Goal: Task Accomplishment & Management: Manage account settings

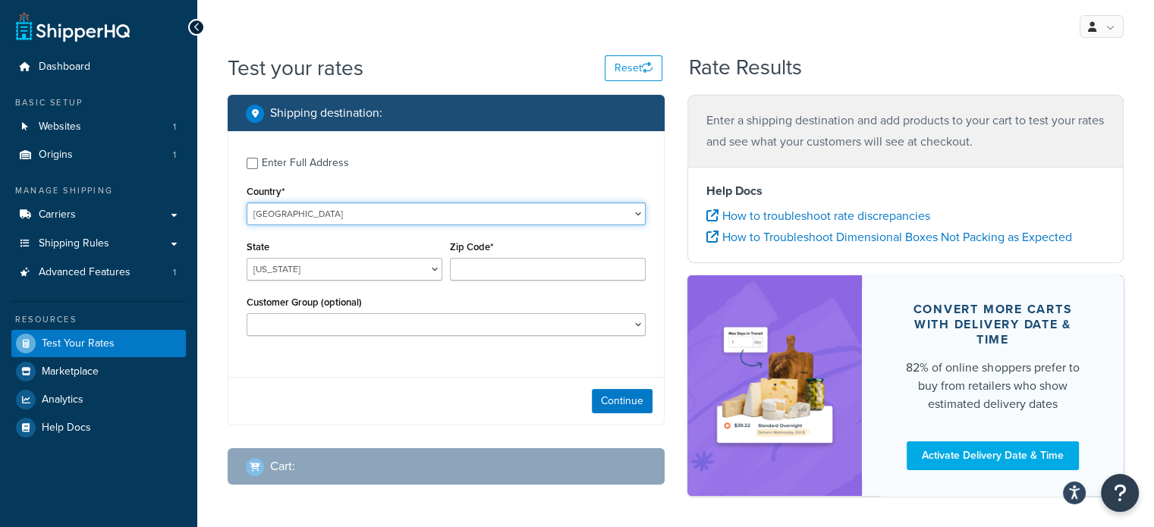
click at [359, 209] on select "United States United Kingdom Afghanistan Åland Islands Albania Algeria American…" at bounding box center [446, 214] width 399 height 23
select select "AU"
click at [247, 203] on select "United States United Kingdom Afghanistan Åland Islands Albania Algeria American…" at bounding box center [446, 214] width 399 height 23
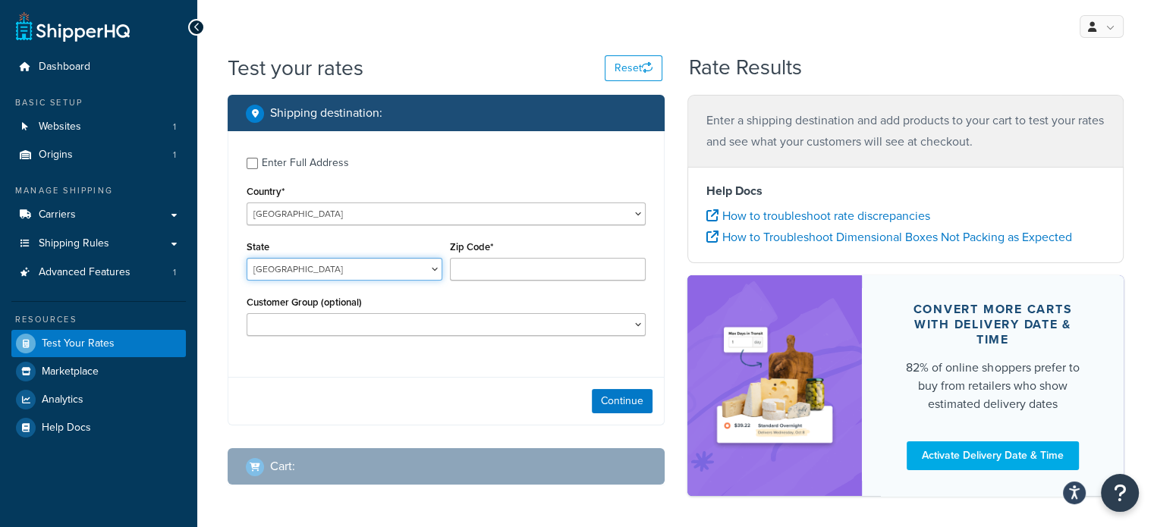
click at [336, 273] on select "Australian Capital Territory New South Wales Northern Territory Queensland Sout…" at bounding box center [345, 269] width 196 height 23
click at [247, 258] on select "Australian Capital Territory New South Wales Northern Territory Queensland Sout…" at bounding box center [345, 269] width 196 height 23
select select "ACT"
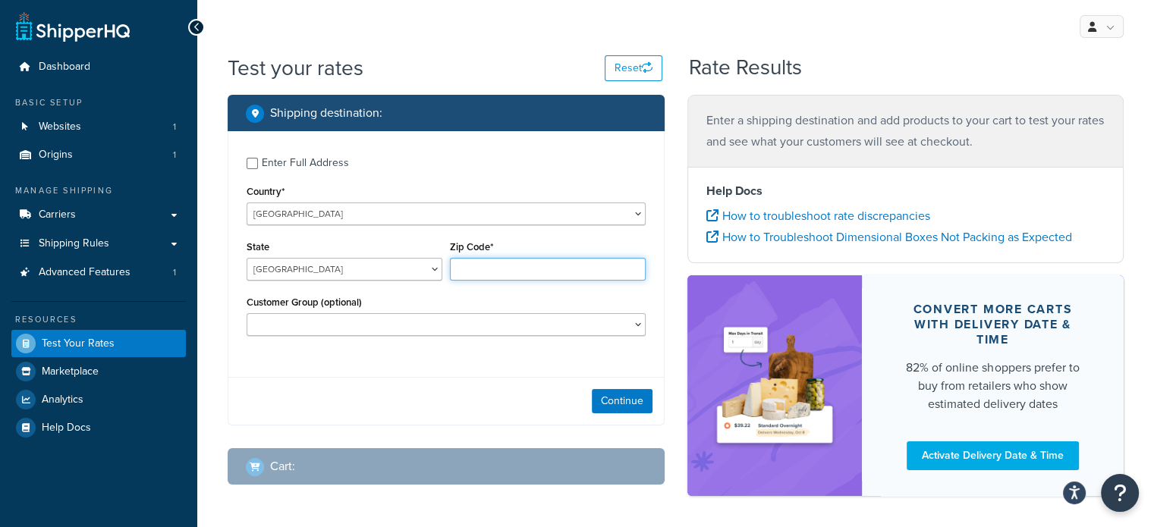
click at [504, 269] on input "Zip Code*" at bounding box center [548, 269] width 196 height 23
type input "4506"
click at [644, 397] on button "Continue" at bounding box center [622, 401] width 61 height 24
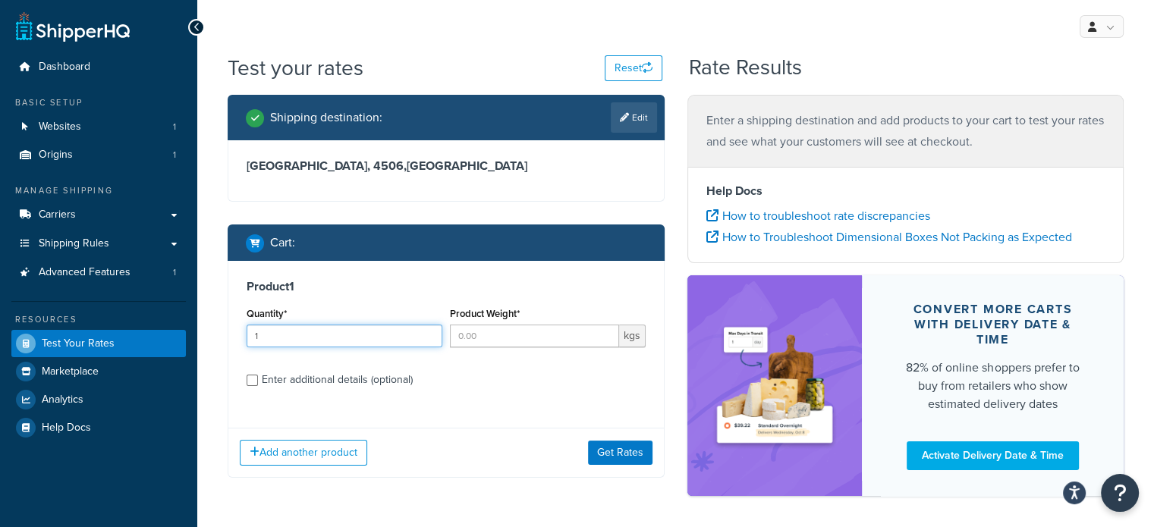
type input "1"
click at [429, 331] on input "1" at bounding box center [345, 336] width 196 height 23
click at [492, 337] on input "Product Weight*" at bounding box center [534, 336] width 169 height 23
type input "22"
click at [611, 448] on button "Get Rates" at bounding box center [620, 453] width 64 height 24
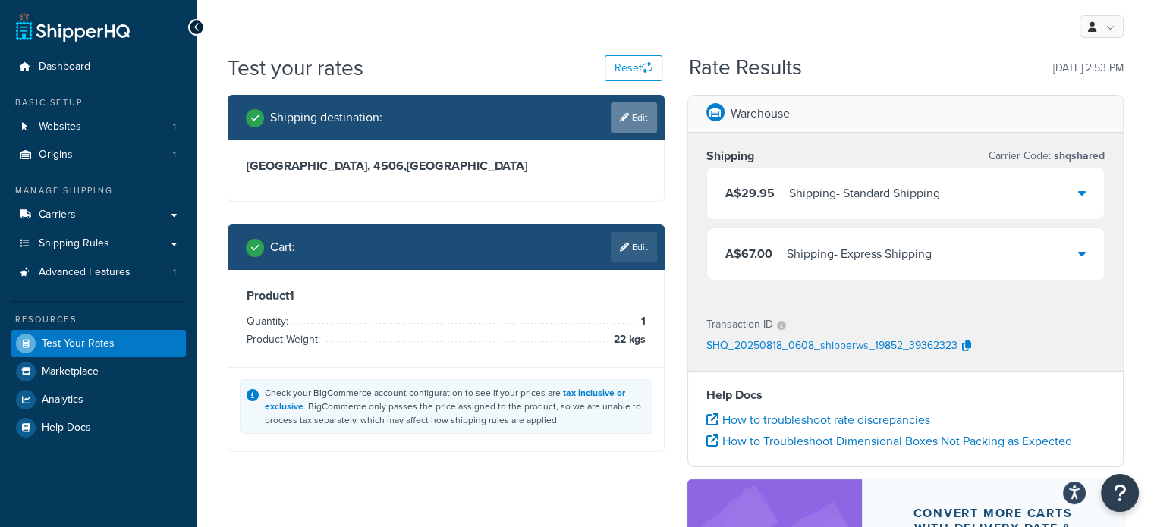
click at [619, 121] on link "Edit" at bounding box center [634, 117] width 46 height 30
select select "AU"
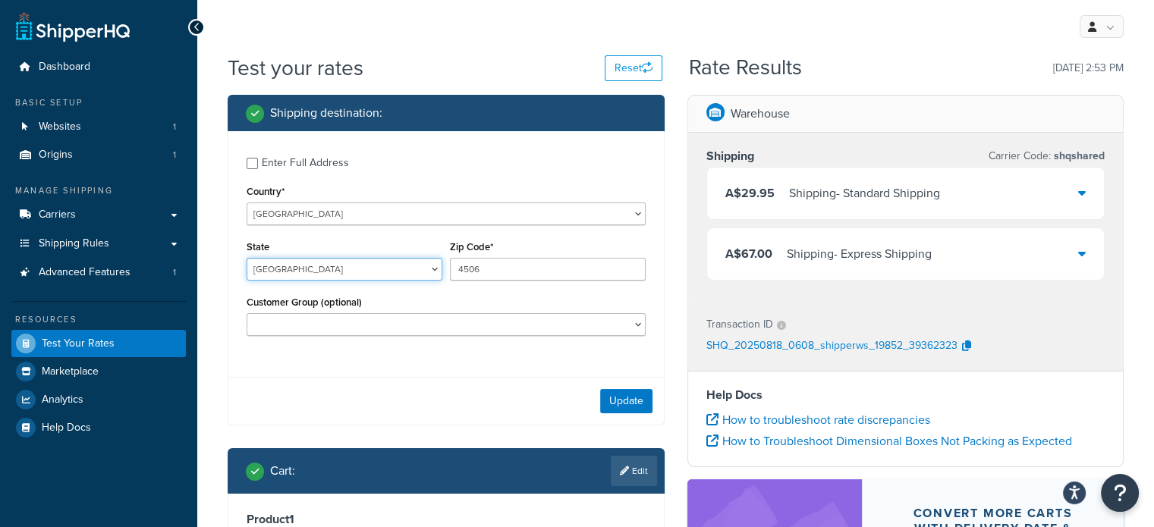
click at [325, 275] on select "Australian Capital Territory New South Wales Northern Territory Queensland Sout…" at bounding box center [345, 269] width 196 height 23
select select "VIC"
click at [247, 258] on select "Australian Capital Territory New South Wales Northern Territory Queensland Sout…" at bounding box center [345, 269] width 196 height 23
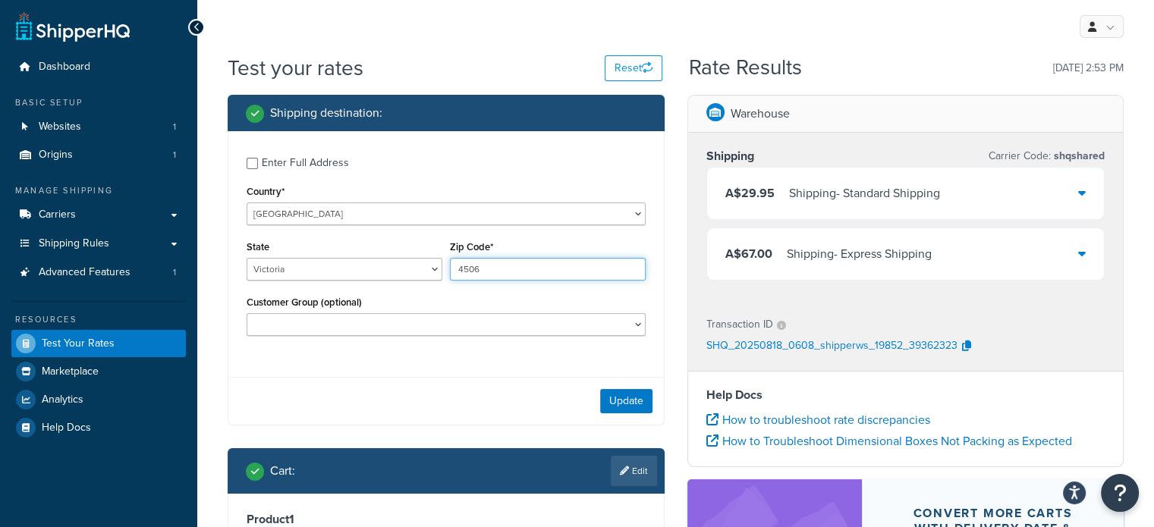
drag, startPoint x: 493, startPoint y: 271, endPoint x: 391, endPoint y: 265, distance: 101.8
click at [391, 265] on div "State Australian Capital Territory New South Wales Northern Territory Queenslan…" at bounding box center [446, 264] width 407 height 55
type input "3212"
click at [625, 397] on button "Update" at bounding box center [626, 401] width 52 height 24
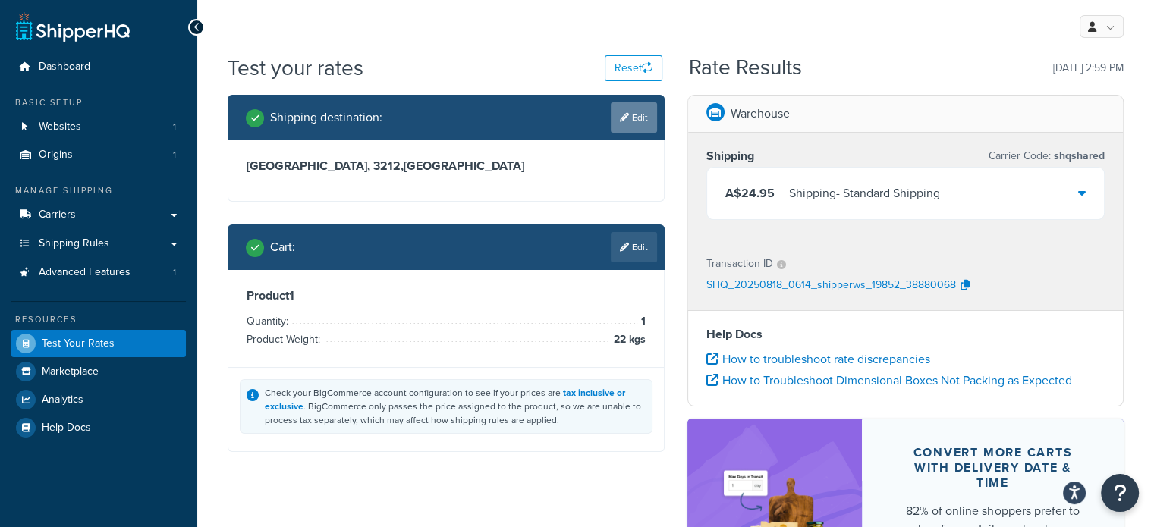
click at [641, 124] on link "Edit" at bounding box center [634, 117] width 46 height 30
select select "AU"
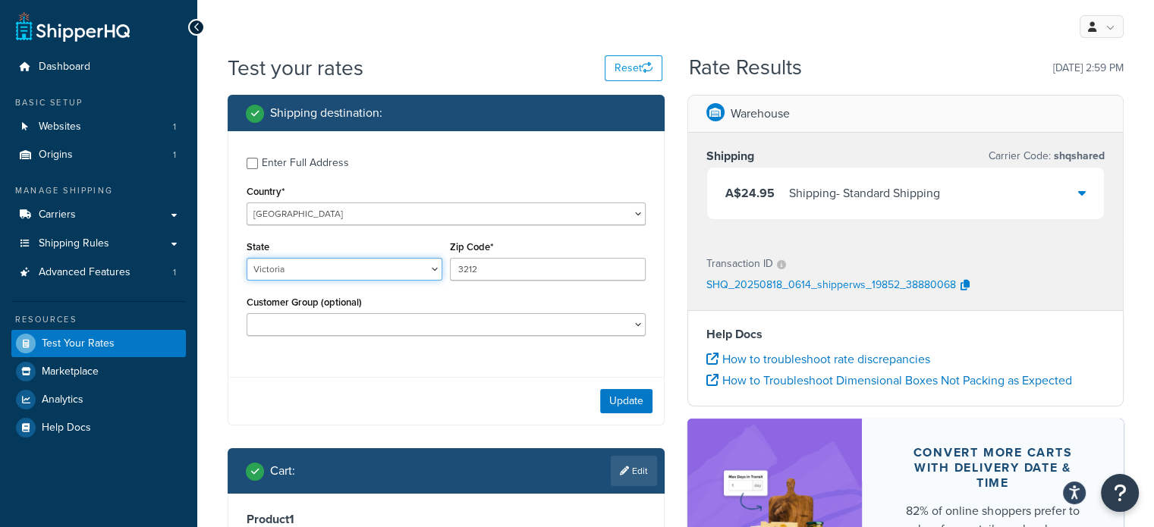
click at [341, 272] on select "Australian Capital Territory New South Wales Northern Territory Queensland Sout…" at bounding box center [345, 269] width 196 height 23
select select "QLD"
click at [247, 258] on select "Australian Capital Territory New South Wales Northern Territory Queensland Sout…" at bounding box center [345, 269] width 196 height 23
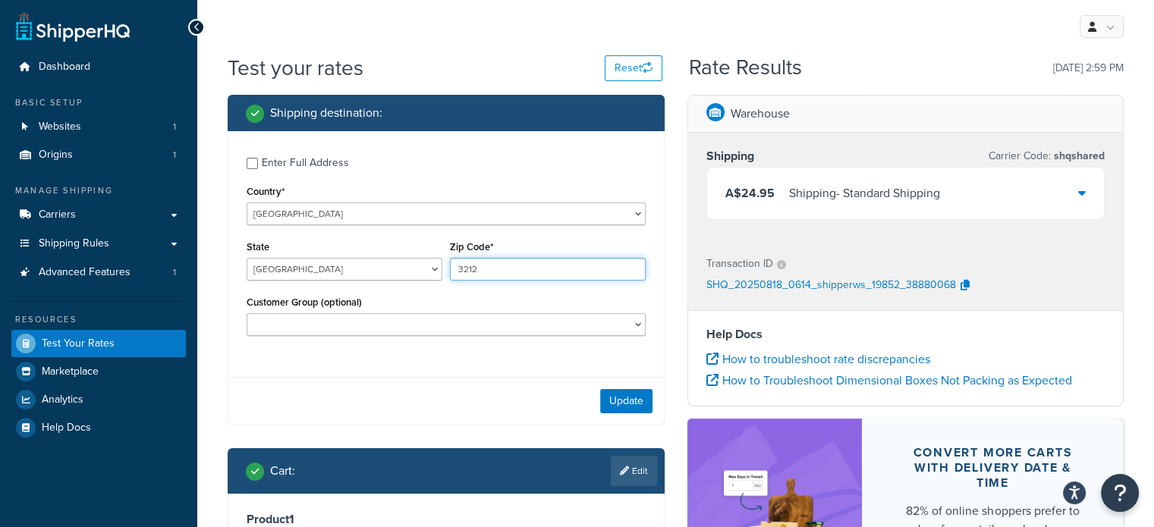
drag, startPoint x: 501, startPoint y: 275, endPoint x: 436, endPoint y: 268, distance: 64.9
click at [436, 268] on div "State Australian Capital Territory New South Wales Northern Territory Queenslan…" at bounding box center [446, 264] width 407 height 55
type input "4216"
click at [636, 409] on button "Update" at bounding box center [626, 401] width 52 height 24
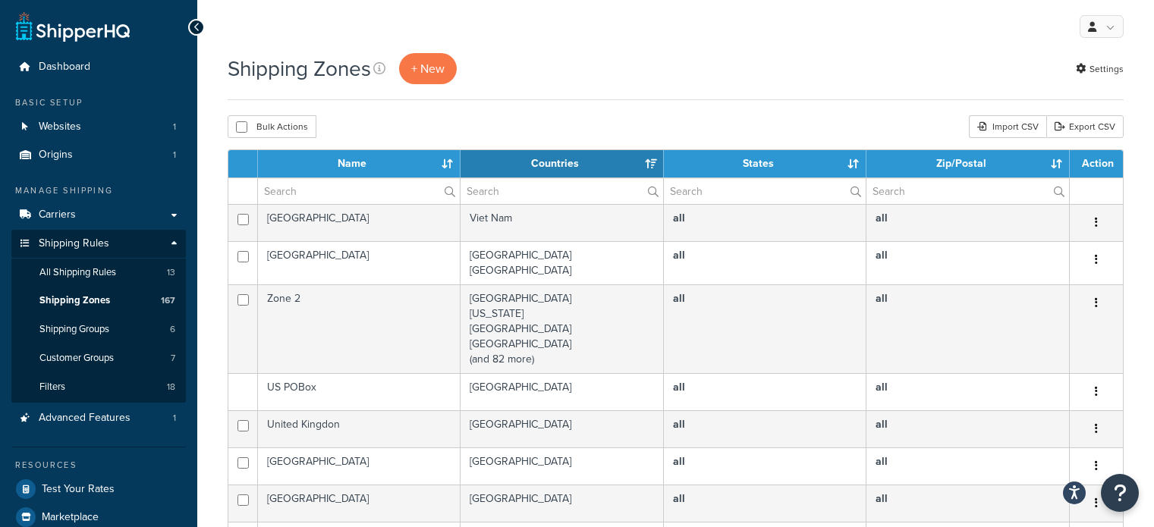
select select "15"
click at [343, 186] on input "text" at bounding box center [359, 191] width 202 height 26
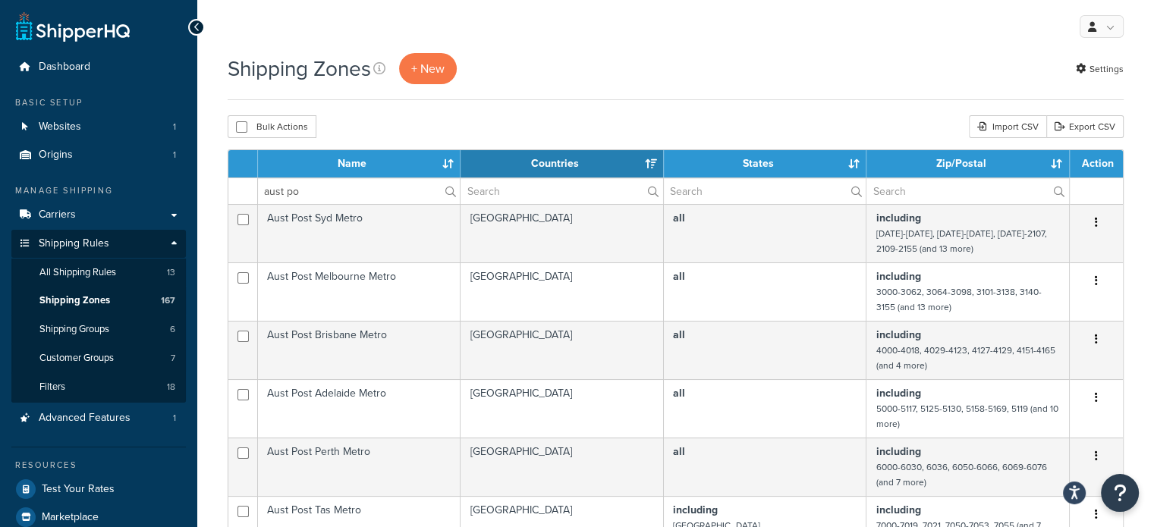
click at [351, 173] on th "Name" at bounding box center [359, 163] width 203 height 27
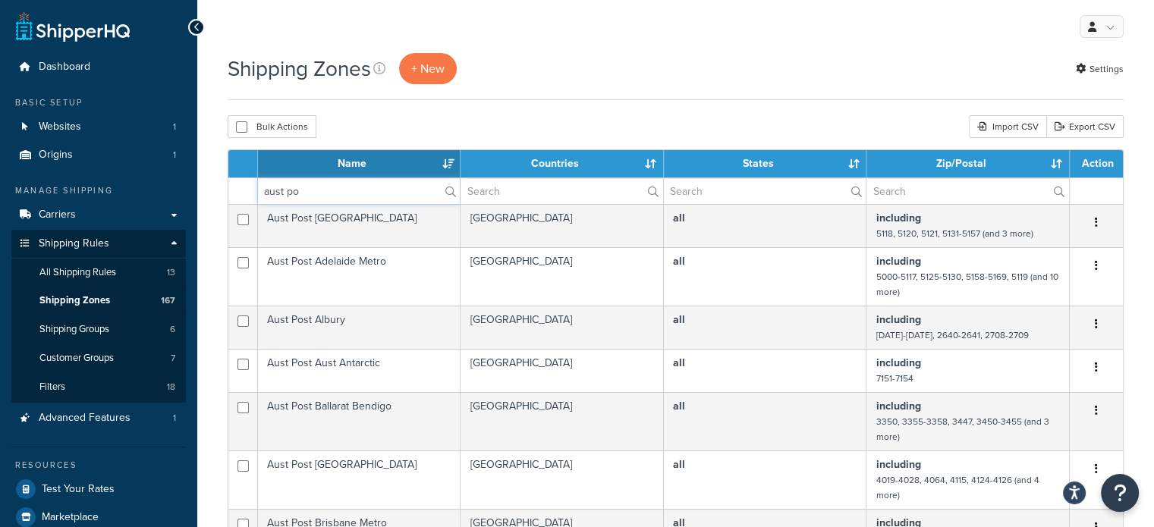
click at [350, 186] on input "aust po" at bounding box center [359, 191] width 202 height 26
type input "aust post"
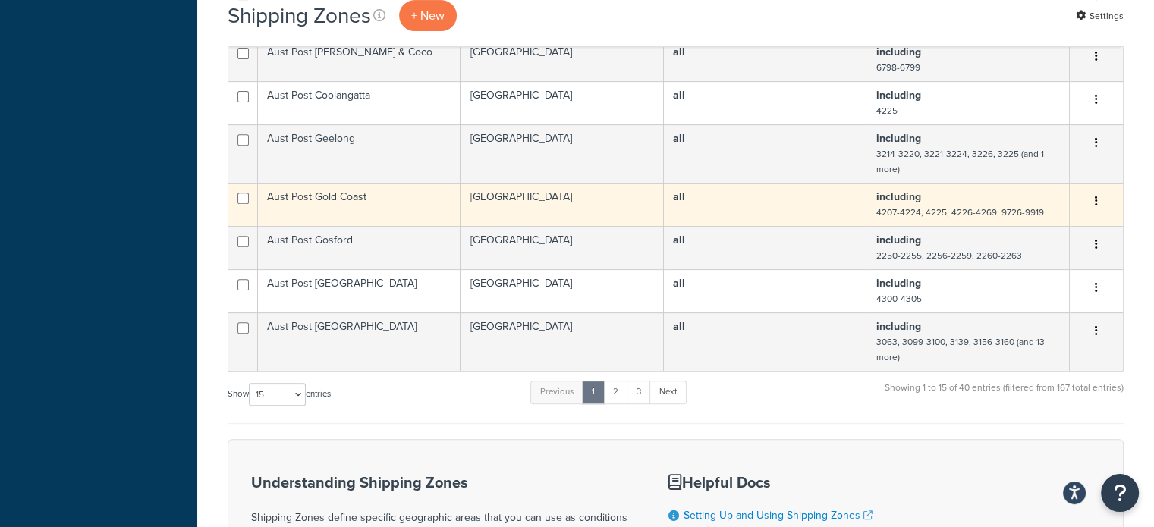
scroll to position [607, 0]
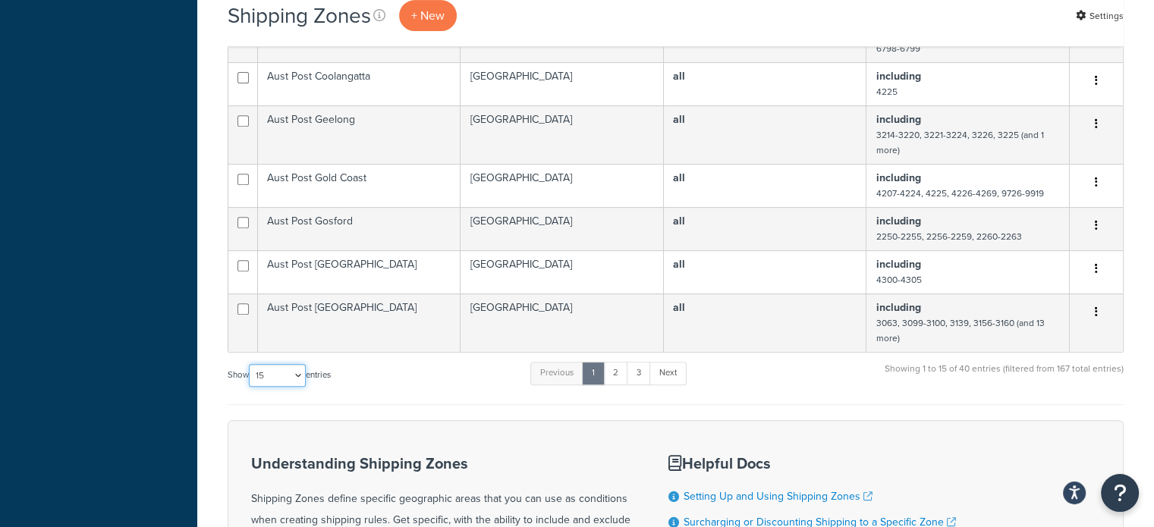
click at [284, 377] on select "10 15 25 50 100" at bounding box center [277, 375] width 57 height 23
select select "100"
click at [250, 387] on select "10 15 25 50 100" at bounding box center [277, 375] width 57 height 23
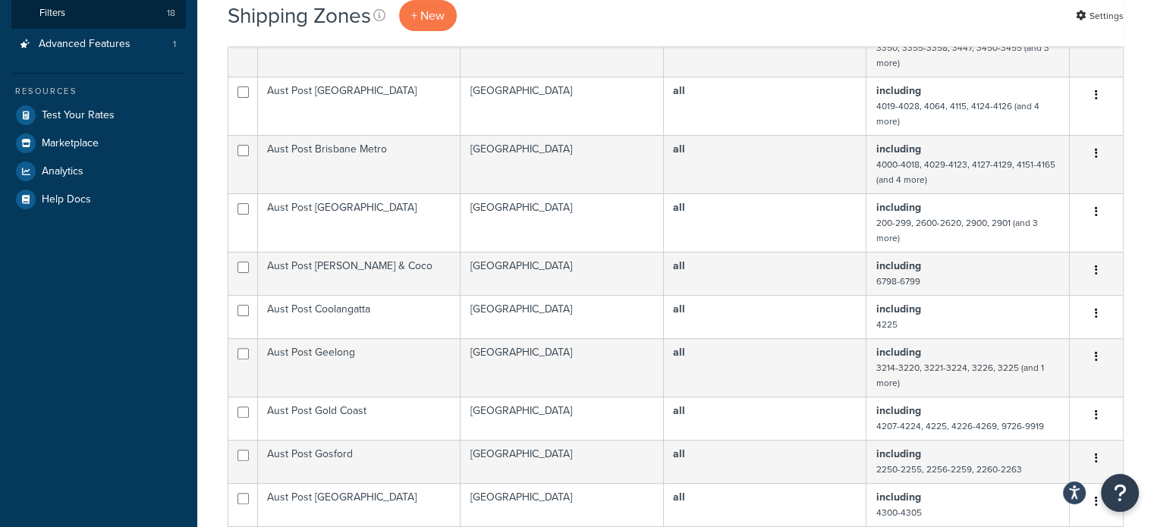
scroll to position [0, 0]
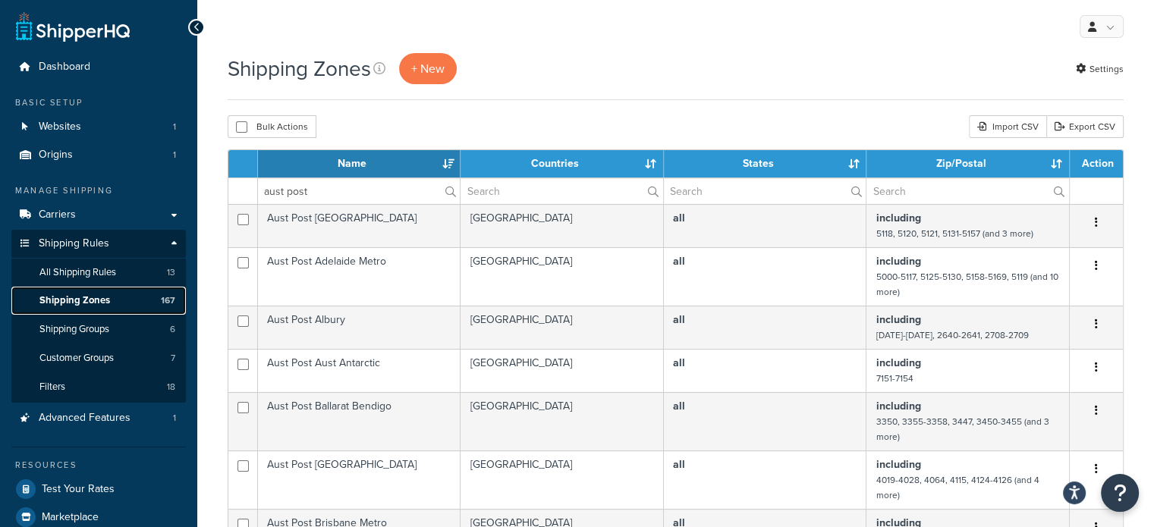
click at [143, 302] on link "Shipping Zones 167" at bounding box center [98, 301] width 174 height 28
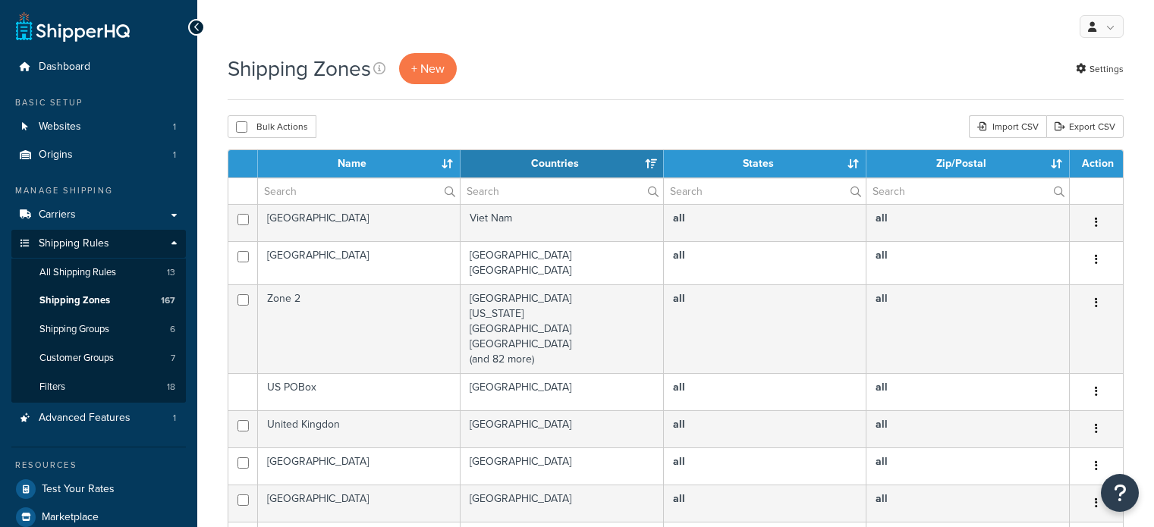
select select "15"
click at [367, 186] on input "text" at bounding box center [359, 191] width 202 height 26
type input "aust post"
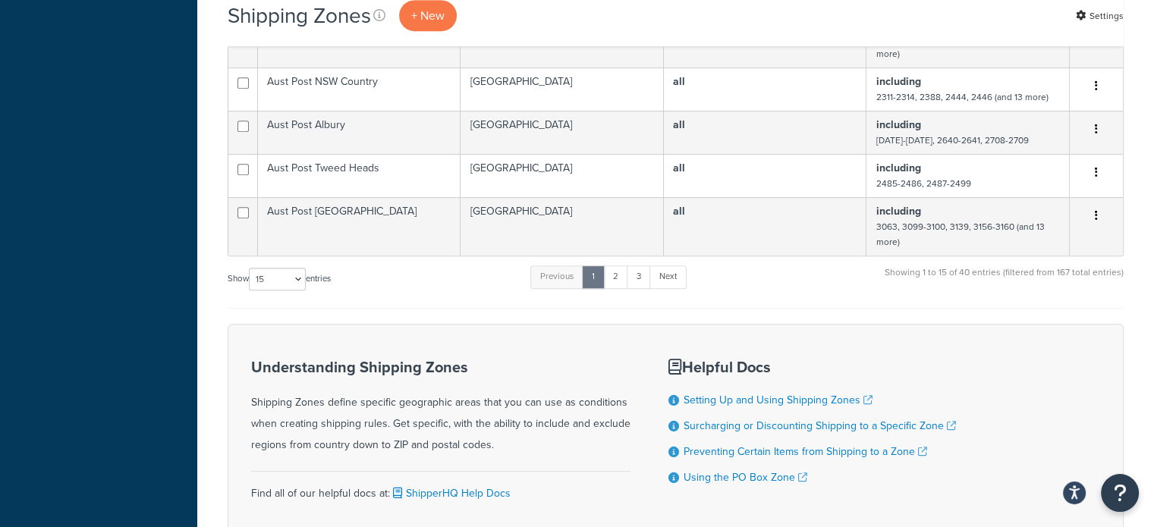
scroll to position [759, 0]
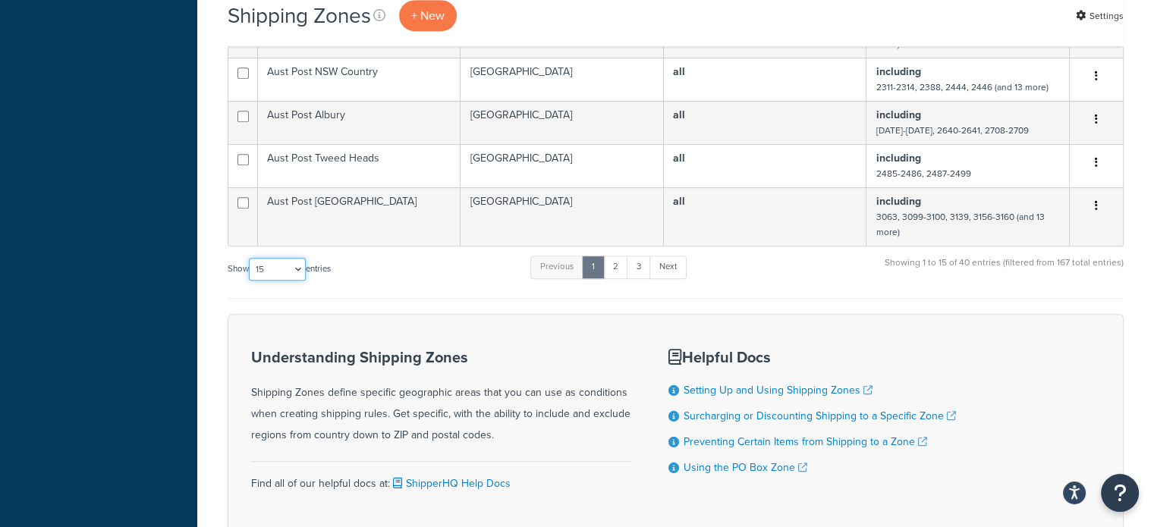
click at [281, 272] on select "10 15 25 50 100" at bounding box center [277, 269] width 57 height 23
select select "100"
click at [250, 281] on select "10 15 25 50 100" at bounding box center [277, 269] width 57 height 23
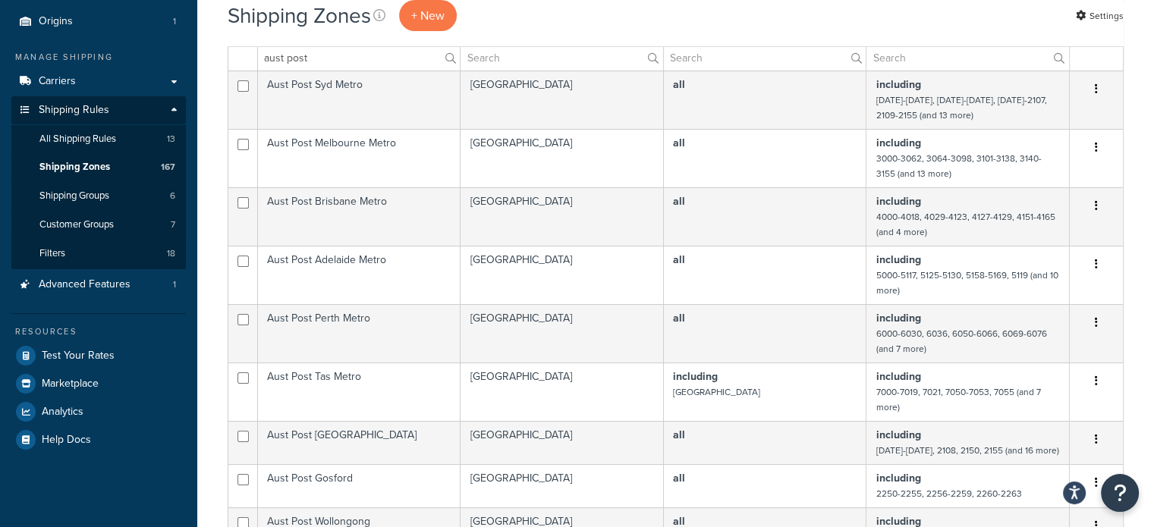
scroll to position [152, 0]
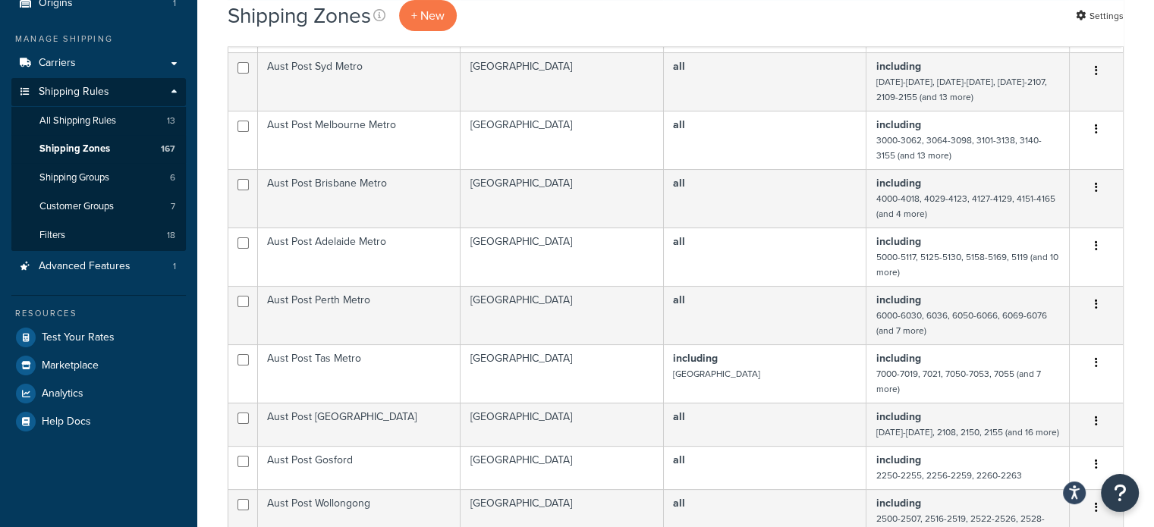
click at [404, 255] on td "Aust Post Adelaide Metro" at bounding box center [359, 257] width 203 height 58
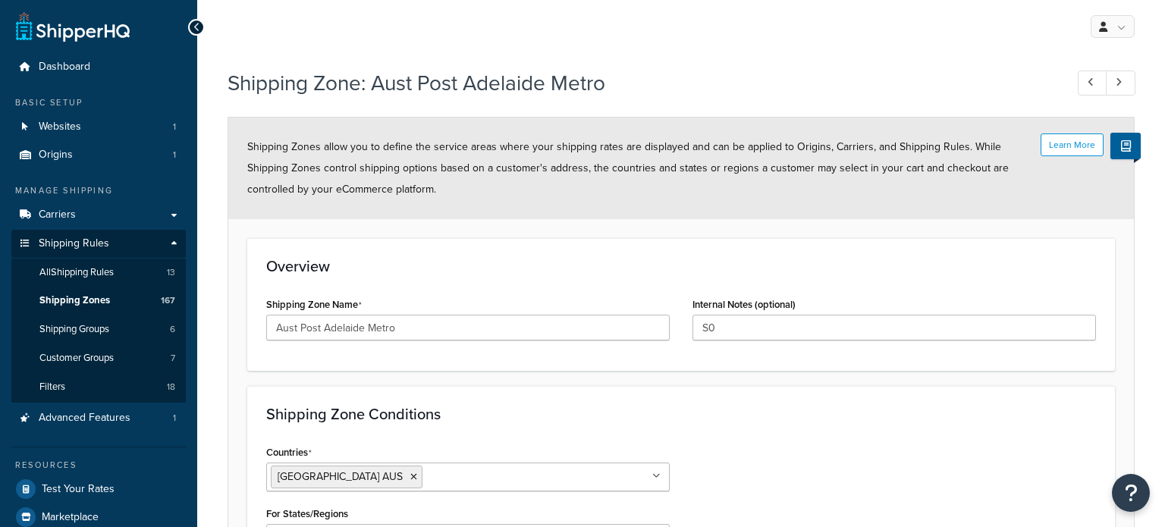
select select "including"
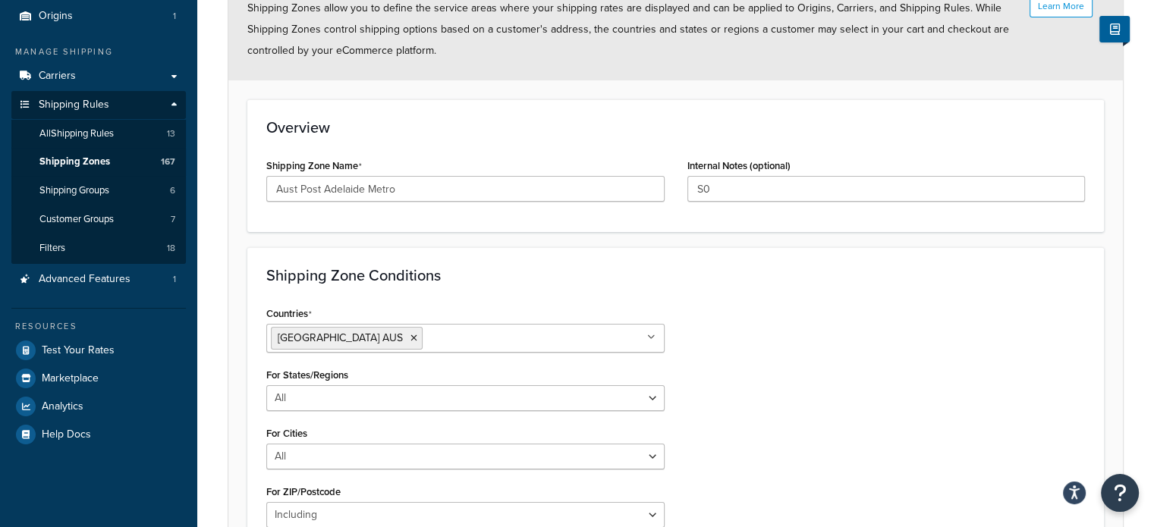
scroll to position [413, 0]
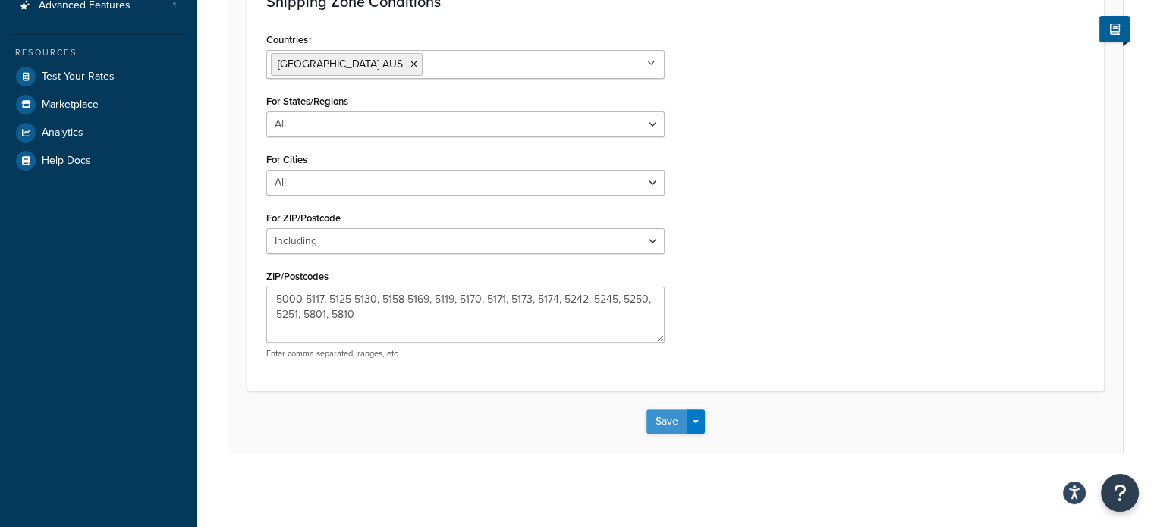
click at [656, 411] on button "Save" at bounding box center [666, 422] width 41 height 24
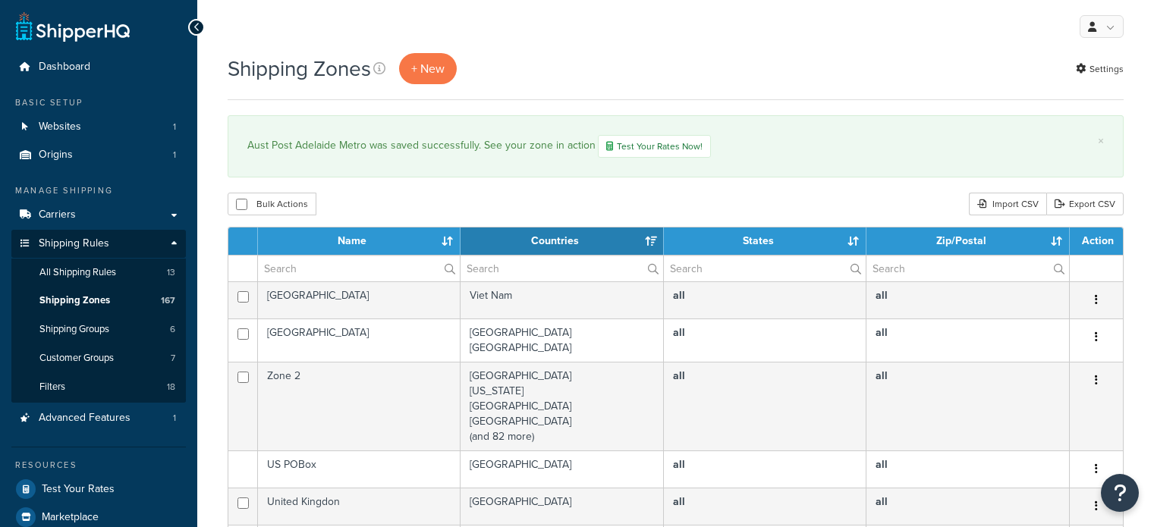
select select "15"
click at [316, 272] on input "text" at bounding box center [359, 269] width 202 height 26
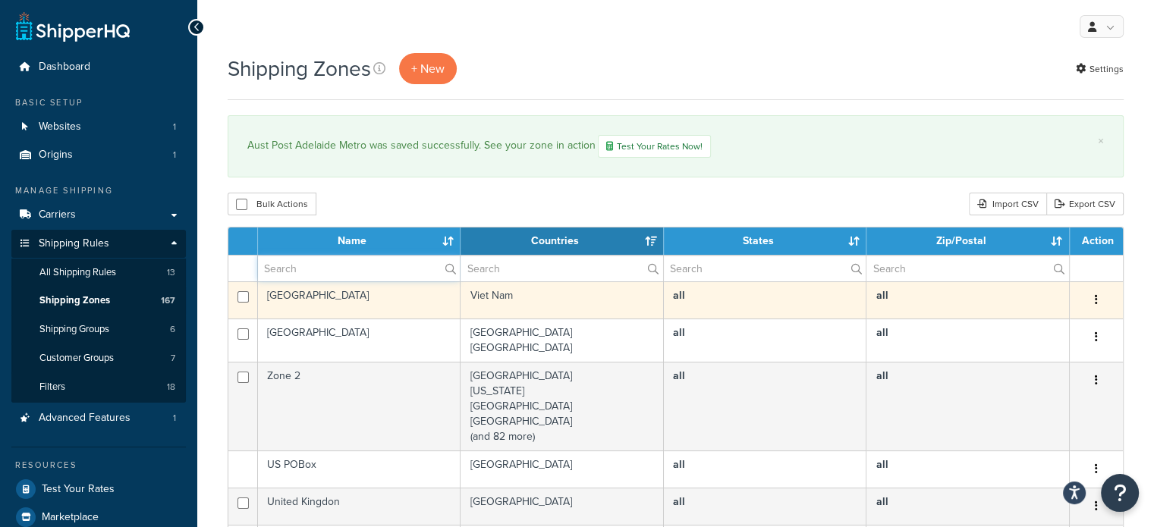
type input "aust post"
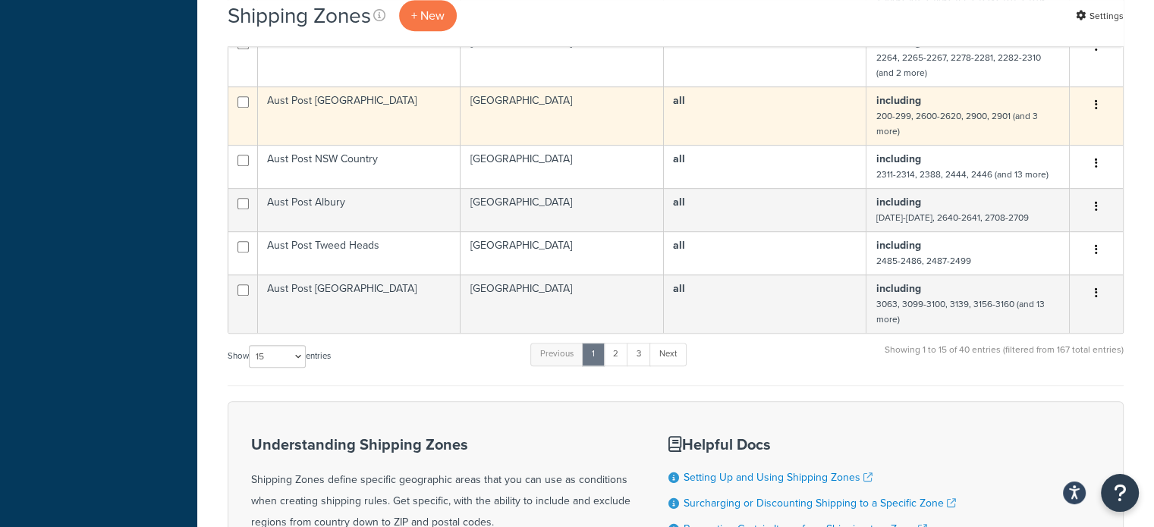
scroll to position [759, 0]
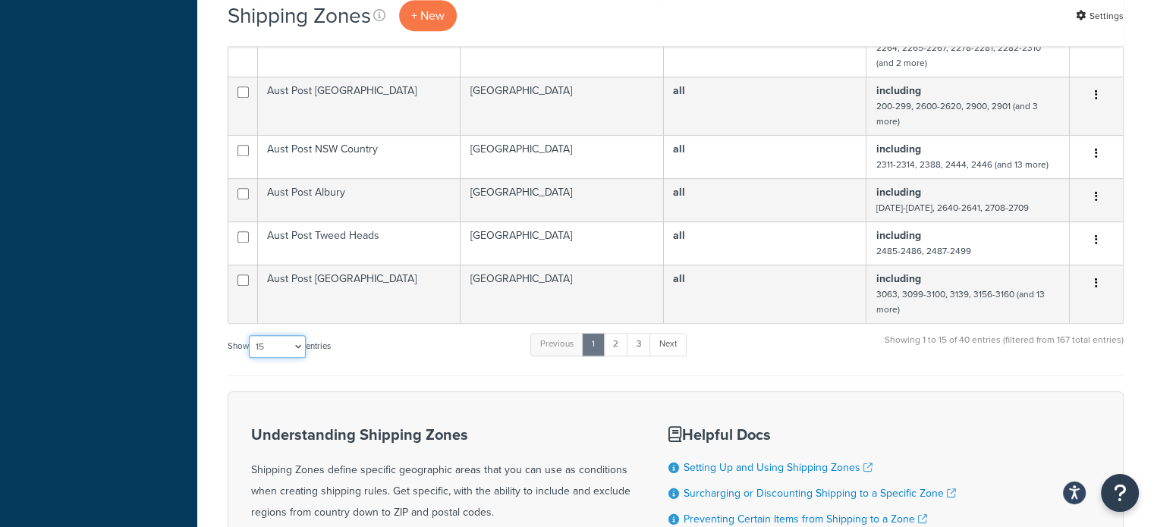
click at [277, 345] on select "10 15 25 50 100" at bounding box center [277, 346] width 57 height 23
select select "100"
click at [250, 358] on select "10 15 25 50 100" at bounding box center [277, 346] width 57 height 23
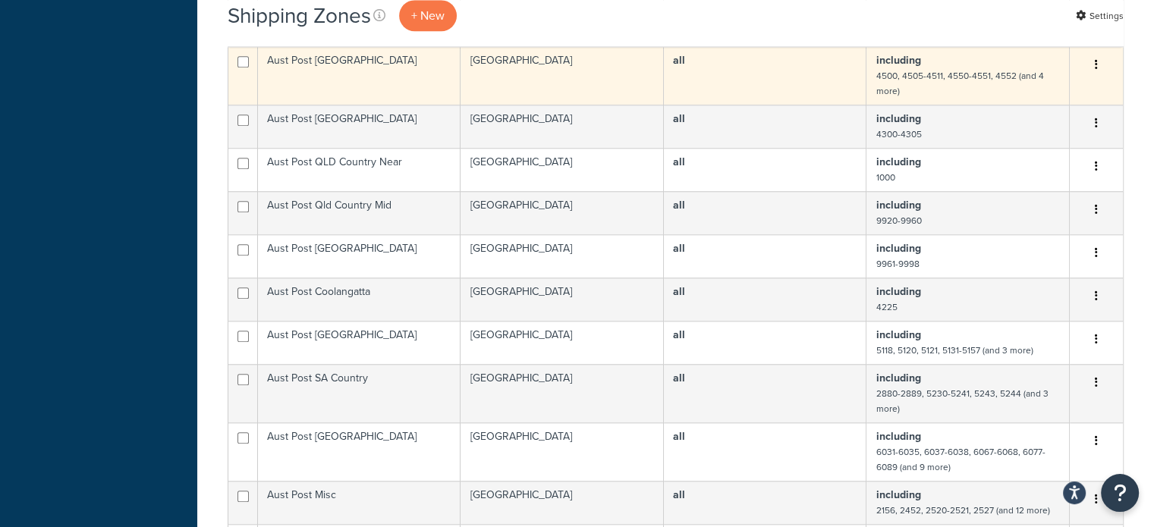
scroll to position [1365, 0]
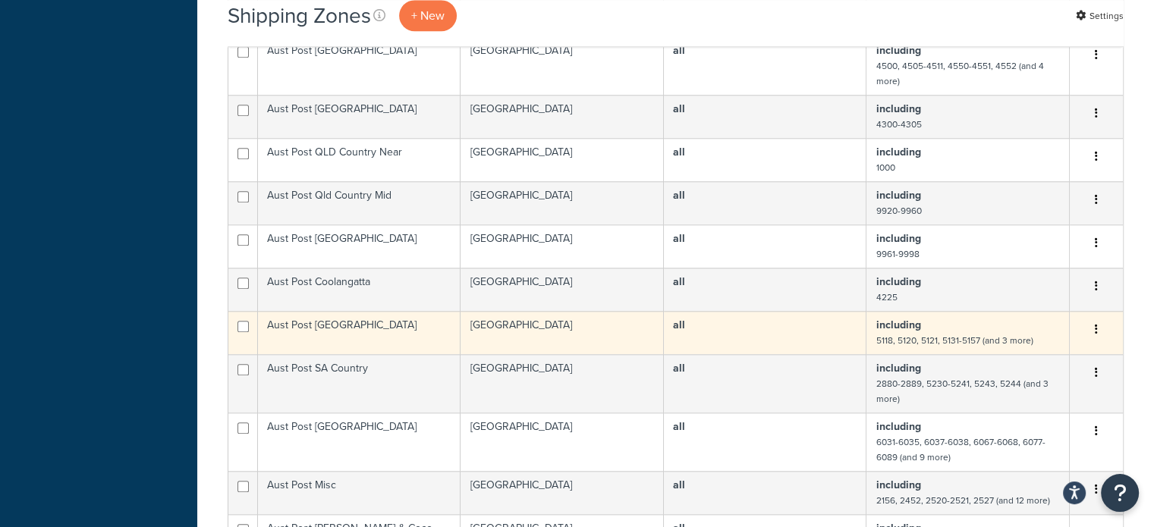
click at [379, 328] on td "Aust Post Adelaide" at bounding box center [359, 332] width 203 height 43
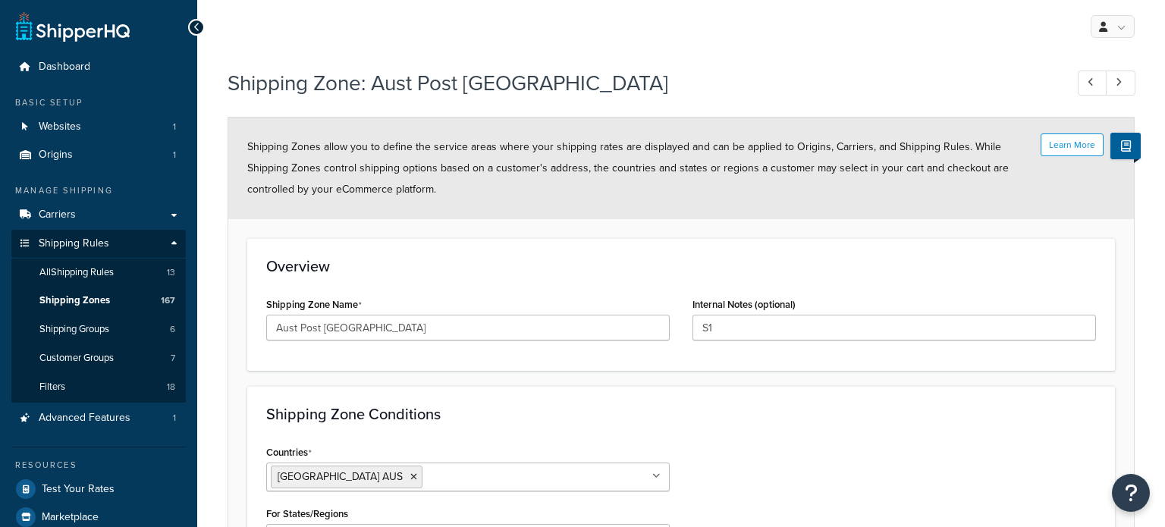
select select "including"
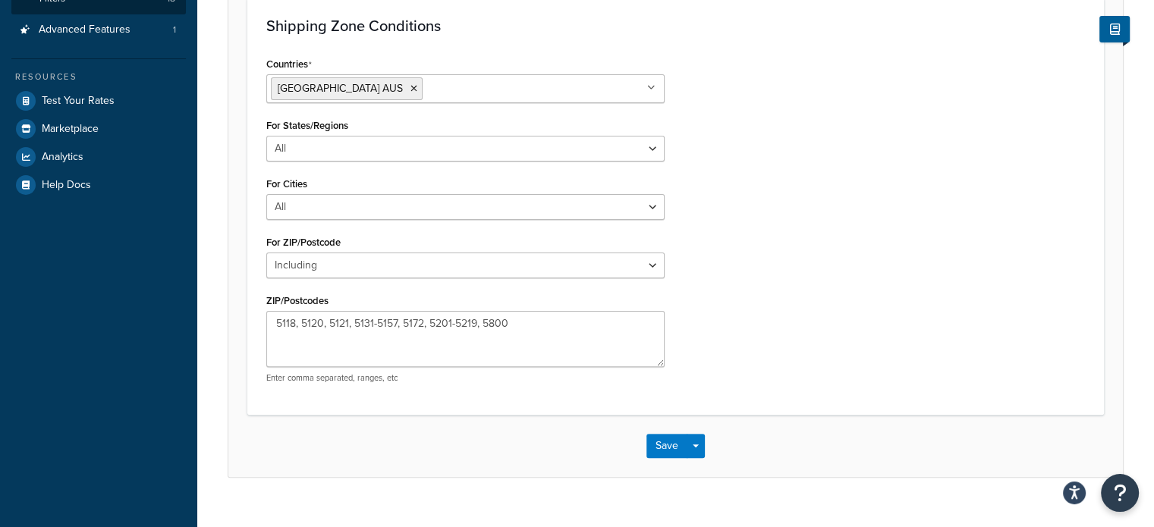
scroll to position [413, 0]
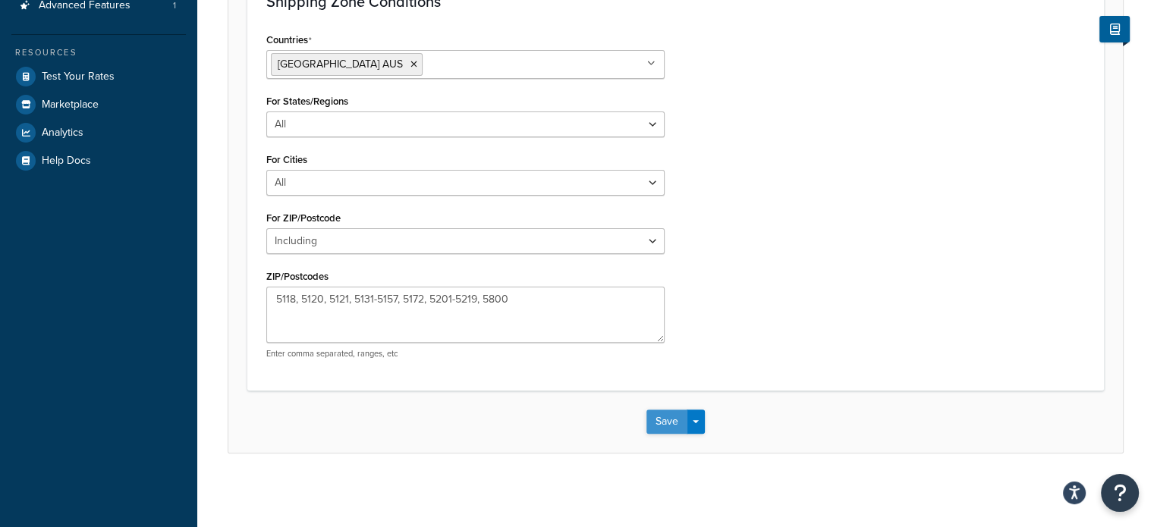
click at [674, 426] on button "Save" at bounding box center [666, 422] width 41 height 24
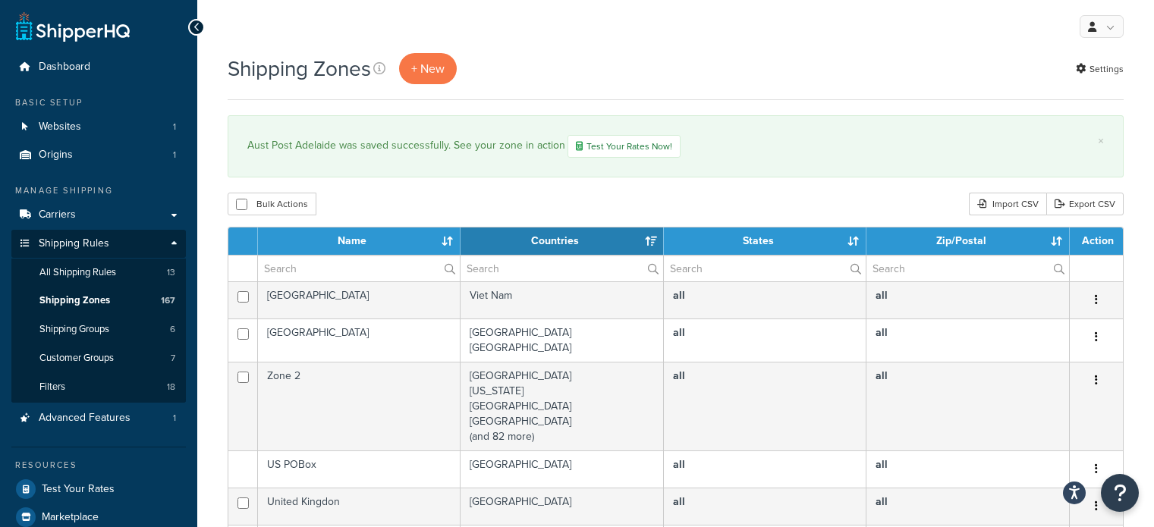
select select "15"
click at [311, 260] on input "text" at bounding box center [359, 269] width 202 height 26
type input "aust post"
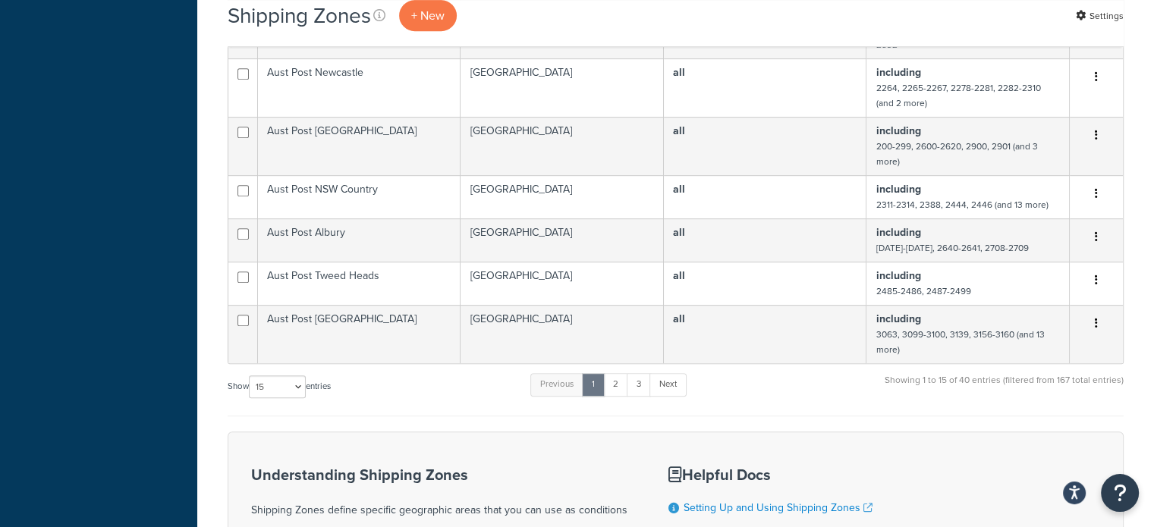
scroll to position [910, 0]
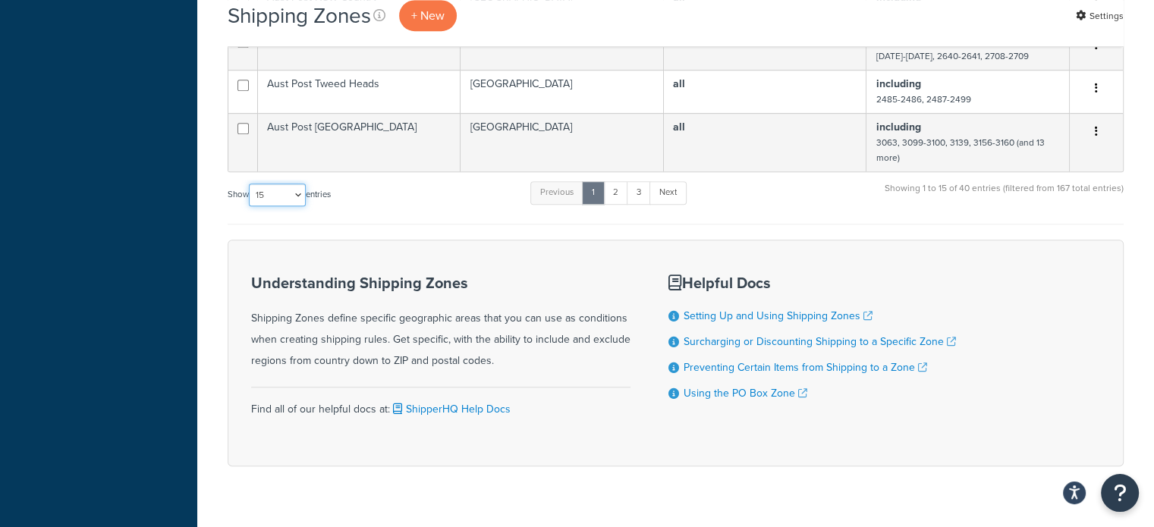
click at [285, 193] on select "10 15 25 50 100" at bounding box center [277, 195] width 57 height 23
select select "100"
click at [250, 206] on select "10 15 25 50 100" at bounding box center [277, 195] width 57 height 23
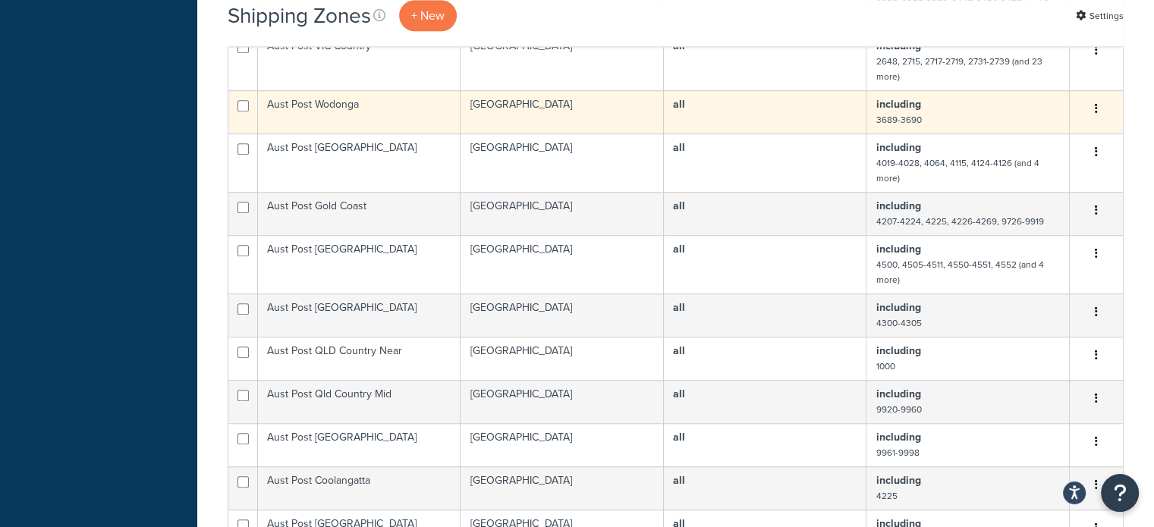
scroll to position [1214, 0]
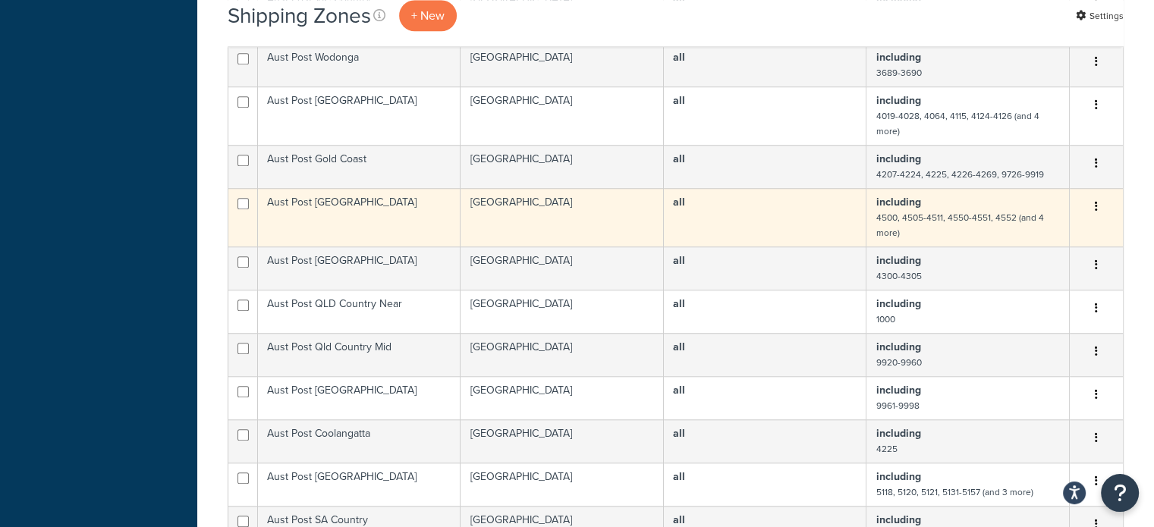
click at [411, 199] on td "Aust Post [GEOGRAPHIC_DATA]" at bounding box center [359, 217] width 203 height 58
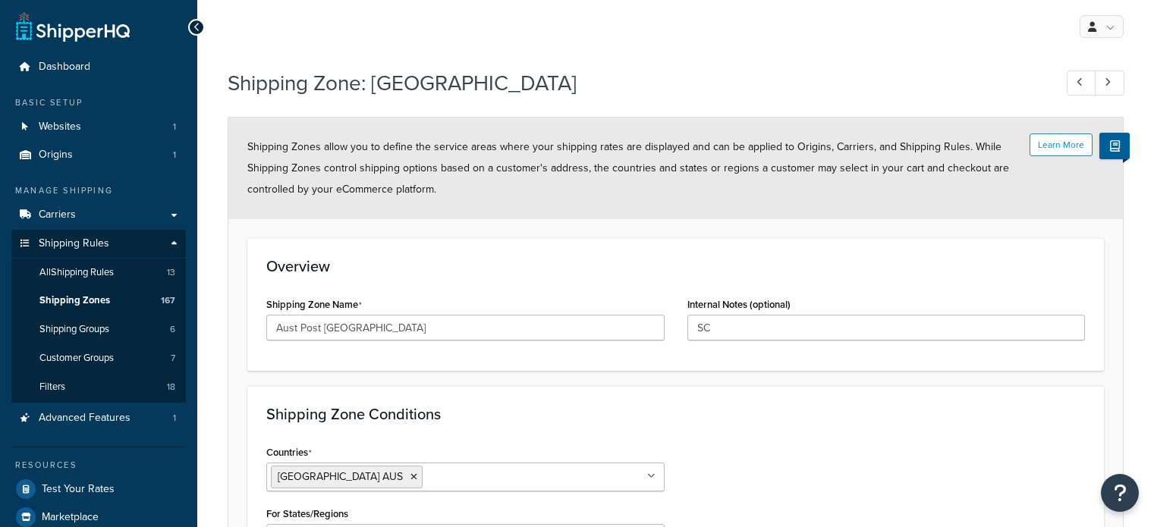
select select "including"
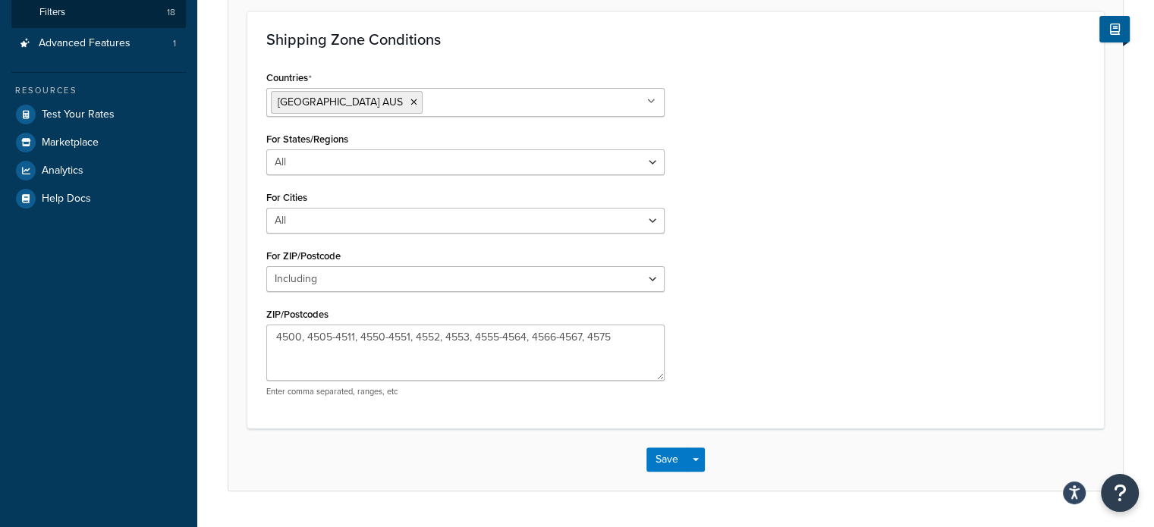
scroll to position [379, 0]
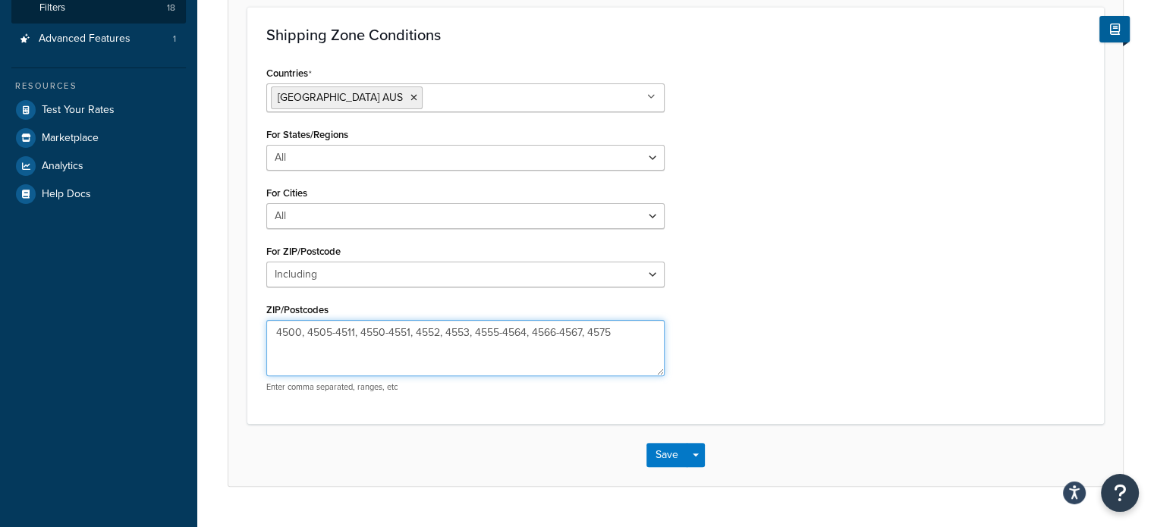
drag, startPoint x: 300, startPoint y: 332, endPoint x: 352, endPoint y: 335, distance: 51.6
click at [352, 335] on textarea "4500, 4505-4511, 4550-4551, 4552, 4553, 4555-4564, 4566-4567, 4575" at bounding box center [465, 348] width 398 height 56
click at [313, 335] on textarea "4500, 4505-4511, 4550-4551, 4552, 4553, 4555-4564, 4566-4567, 4575" at bounding box center [465, 348] width 398 height 56
drag, startPoint x: 307, startPoint y: 333, endPoint x: 358, endPoint y: 336, distance: 50.9
click at [358, 336] on textarea "4500, 4505-4511, 4550-4551, 4552, 4553, 4555-4564, 4566-4567, 4575" at bounding box center [465, 348] width 398 height 56
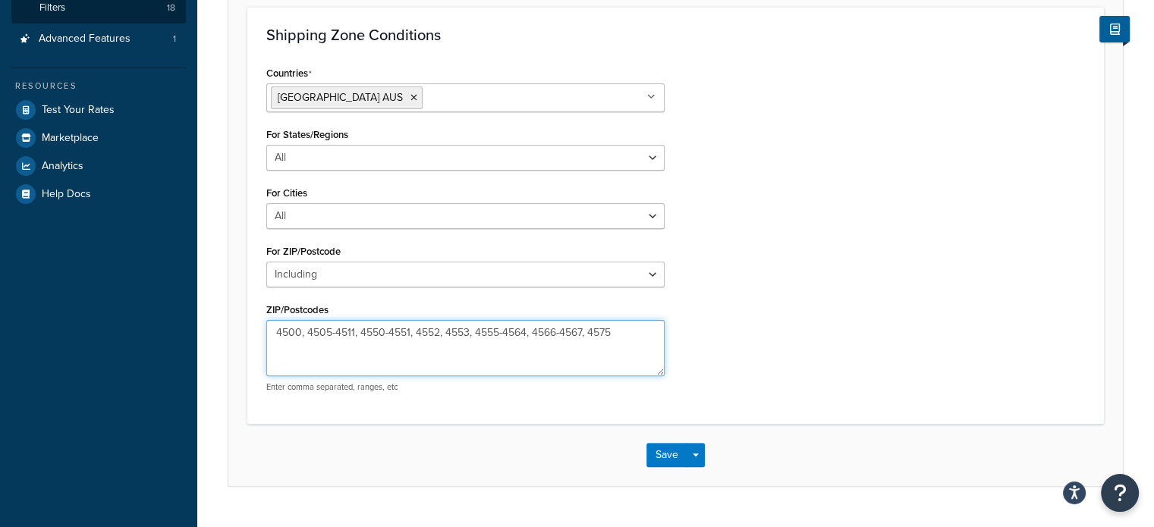
click at [297, 327] on textarea "4500, 4505-4511, 4550-4551, 4552, 4553, 4555-4564, 4566-4567, 4575" at bounding box center [465, 348] width 398 height 56
drag, startPoint x: 276, startPoint y: 331, endPoint x: 358, endPoint y: 328, distance: 82.0
click at [358, 328] on textarea "4500, 4505-4511, 4550-4551, 4552, 4553, 4555-4564, 4566-4567, 4575" at bounding box center [465, 348] width 398 height 56
type textarea "4550-4551, 4552, 4553, 4555-4564, 4566-4567, 4575"
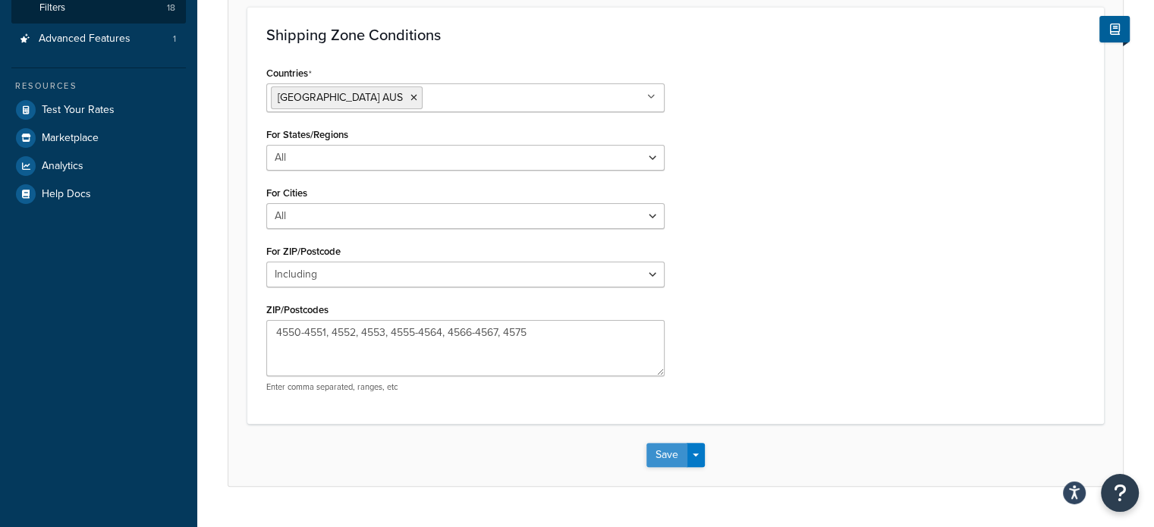
click at [666, 445] on button "Save" at bounding box center [666, 455] width 41 height 24
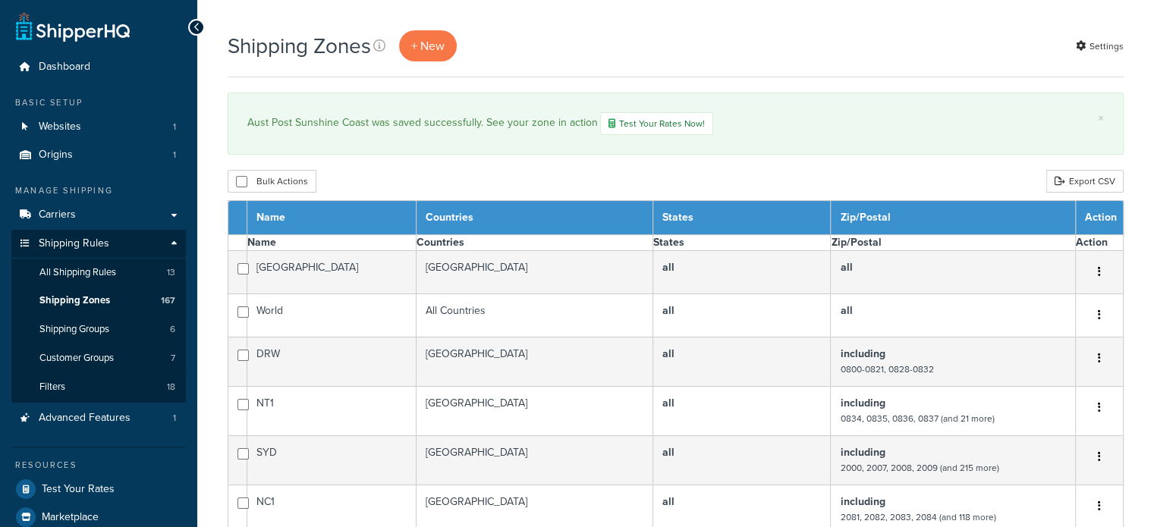
select select "15"
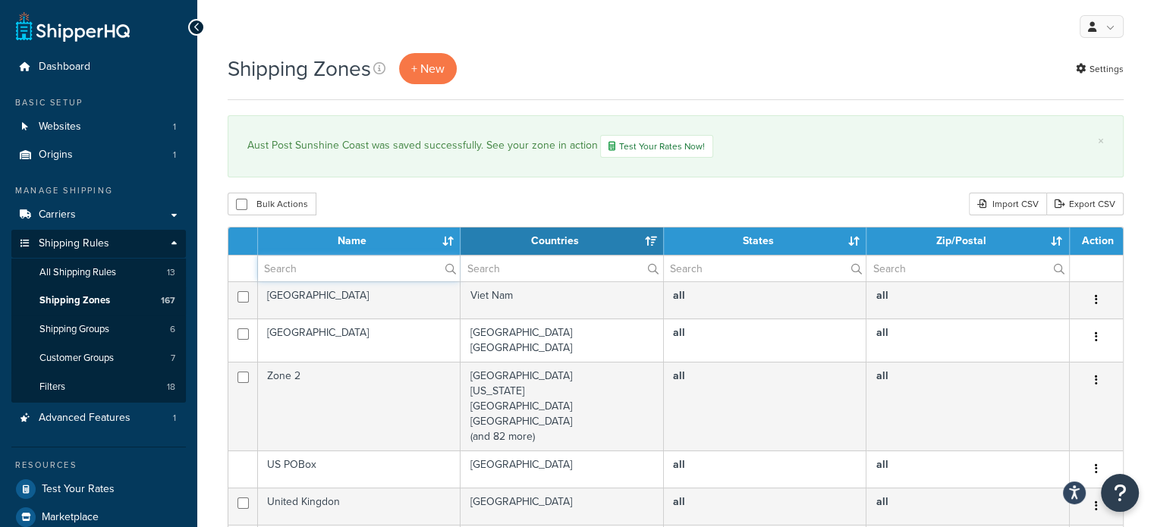
click at [313, 263] on input "text" at bounding box center [359, 269] width 202 height 26
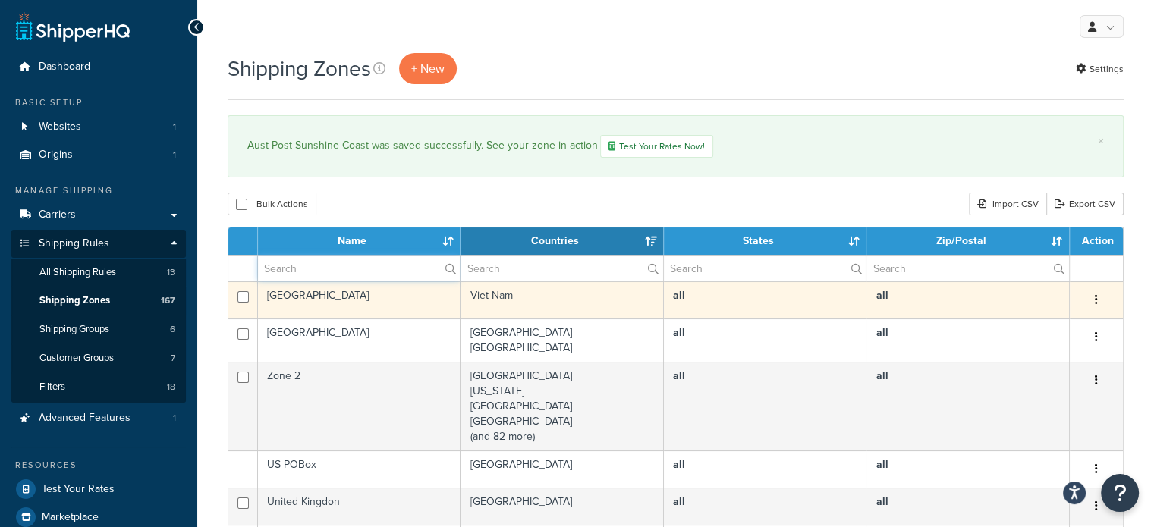
type input "aust post"
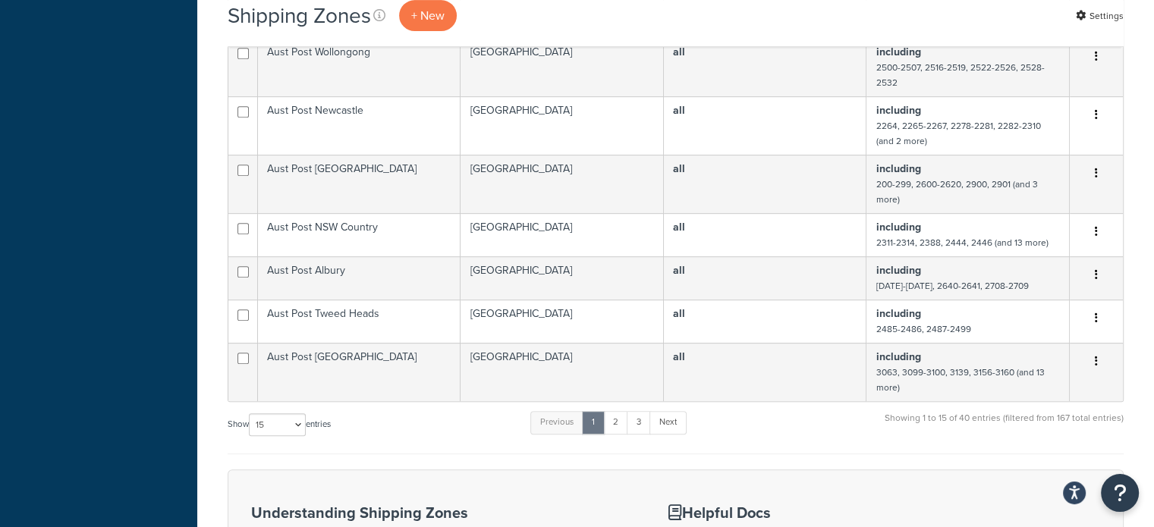
scroll to position [683, 0]
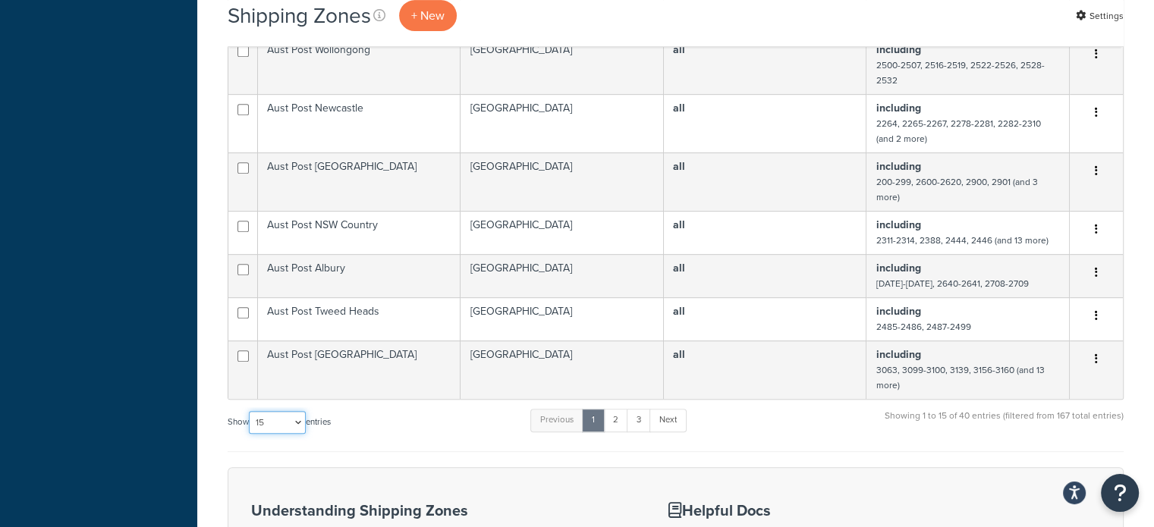
click at [277, 413] on select "10 15 25 50 100" at bounding box center [277, 422] width 57 height 23
select select "100"
click at [250, 434] on select "10 15 25 50 100" at bounding box center [277, 422] width 57 height 23
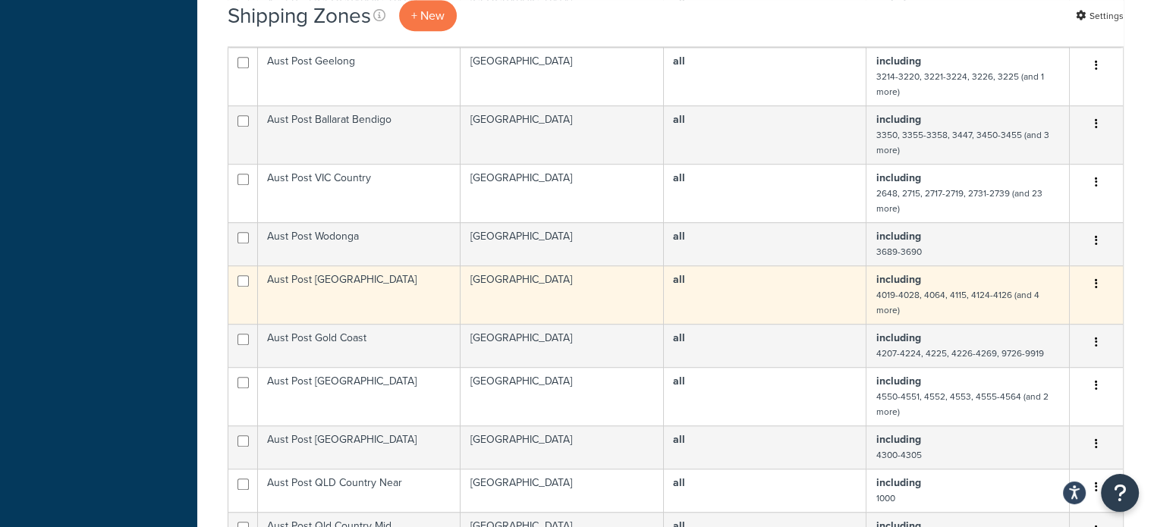
scroll to position [1062, 0]
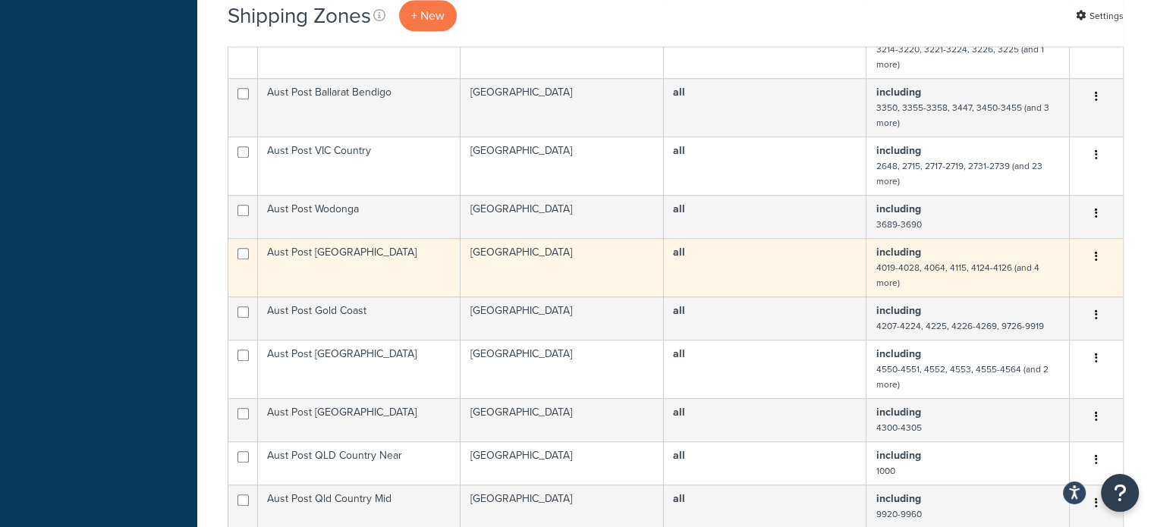
click at [397, 257] on td "Aust Post Brisbane" at bounding box center [359, 267] width 203 height 58
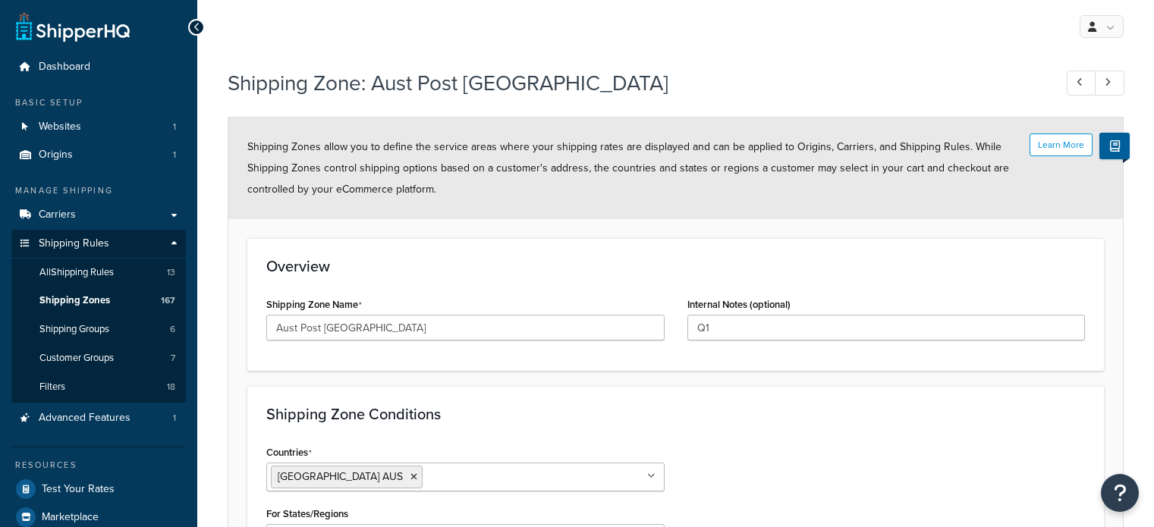
select select "including"
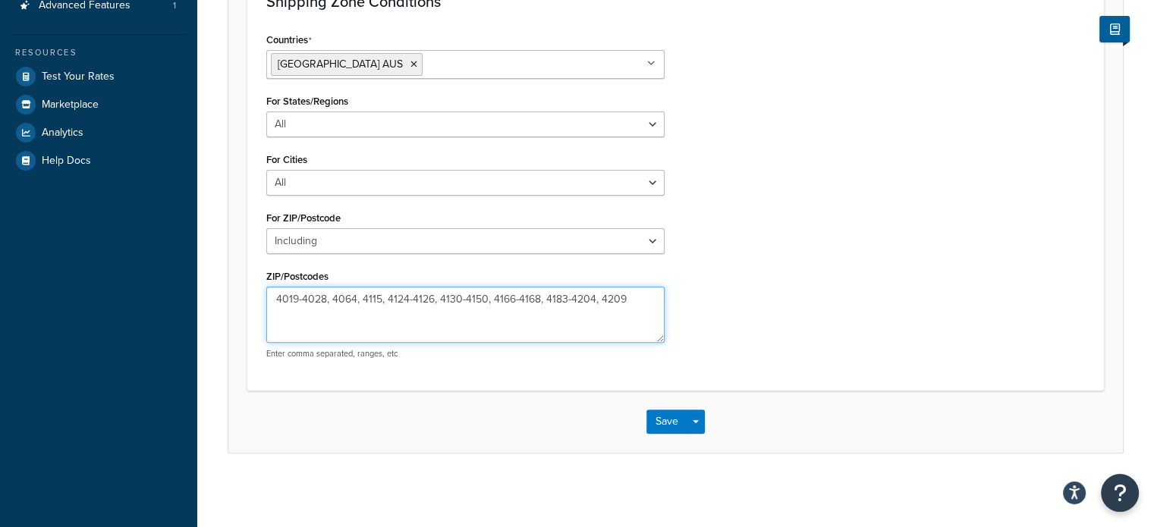
click at [631, 296] on textarea "4019-4028, 4064, 4115, 4124-4126, 4130-4150, 4166-4168, 4183-4204, 4209" at bounding box center [465, 315] width 398 height 56
paste textarea "4500, 4505-4511,"
type textarea "4019-4028, 4064, 4115, 4124-4126, 4130-4150, 4166-4168, 4183-4204, 4209, 4500, …"
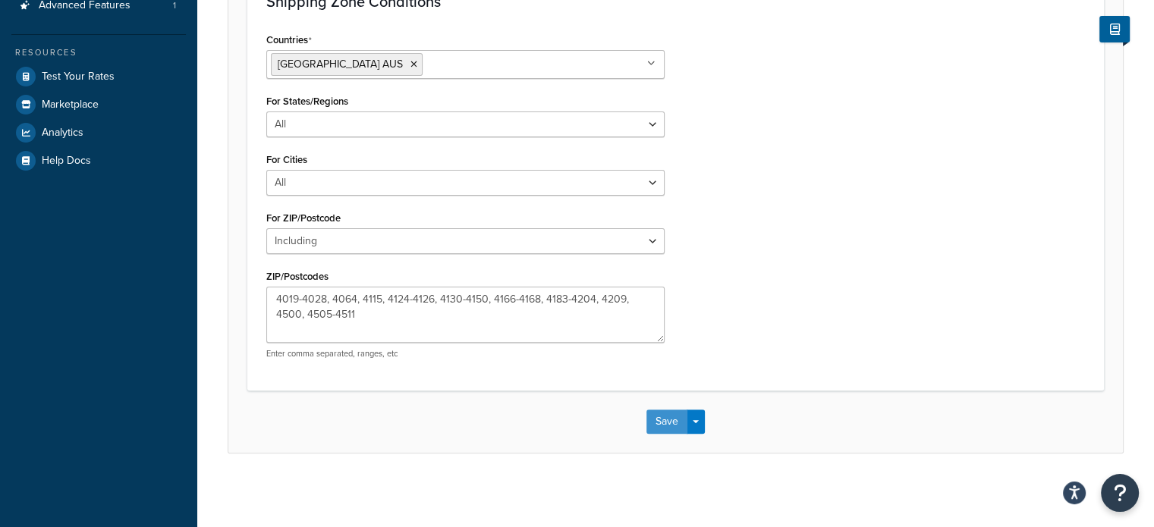
click at [670, 414] on button "Save" at bounding box center [666, 422] width 41 height 24
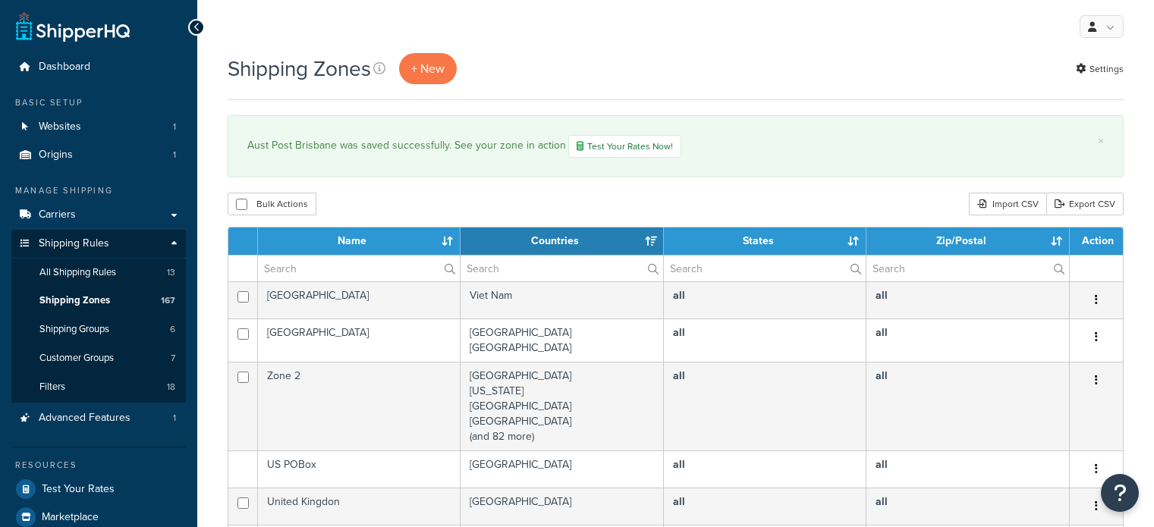
select select "15"
click at [338, 268] on input "text" at bounding box center [359, 269] width 202 height 26
type input "aust post"
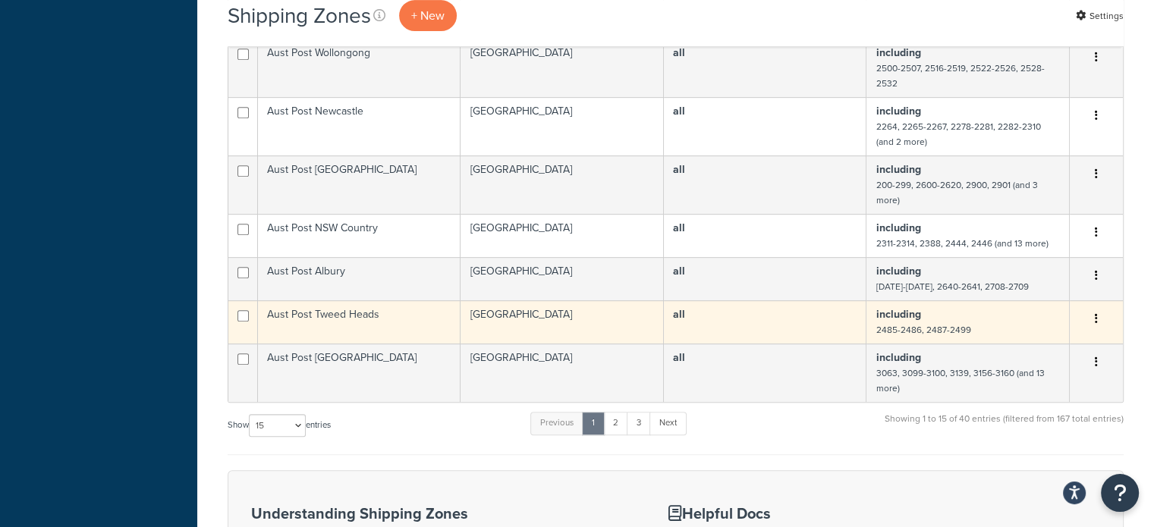
scroll to position [683, 0]
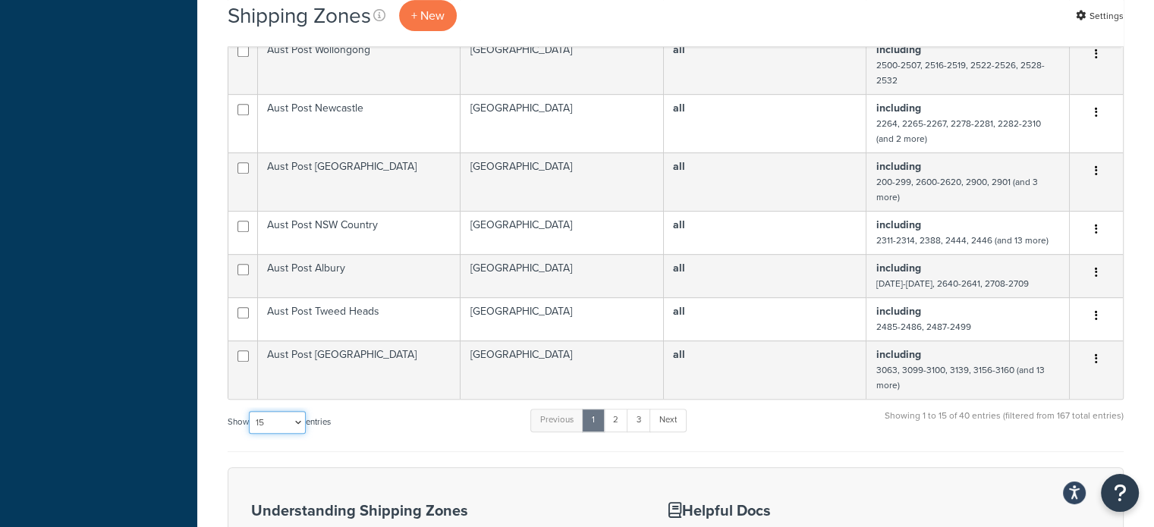
click at [292, 427] on select "10 15 25 50 100" at bounding box center [277, 422] width 57 height 23
select select "100"
click at [250, 434] on select "10 15 25 50 100" at bounding box center [277, 422] width 57 height 23
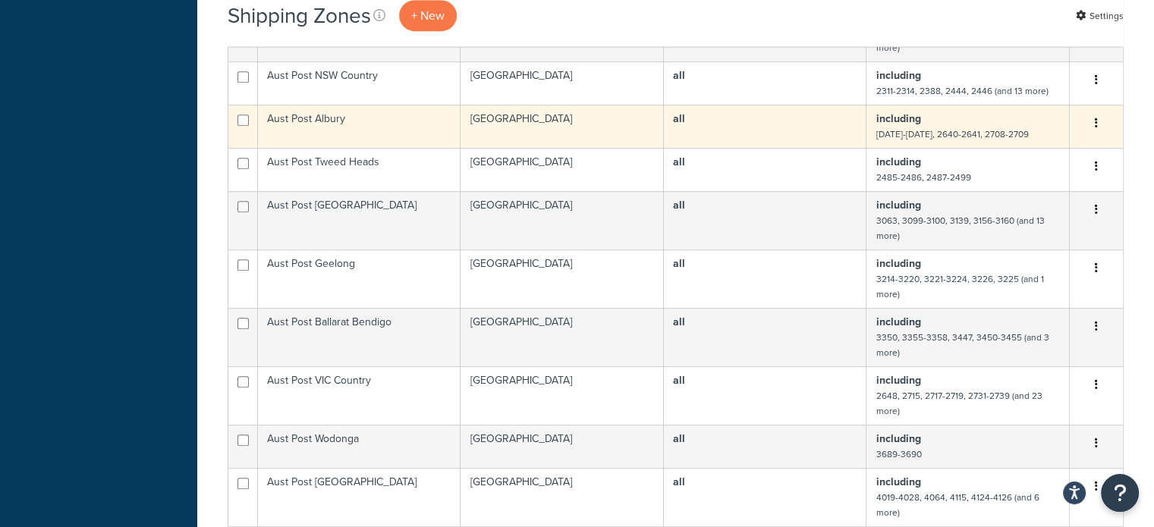
scroll to position [834, 0]
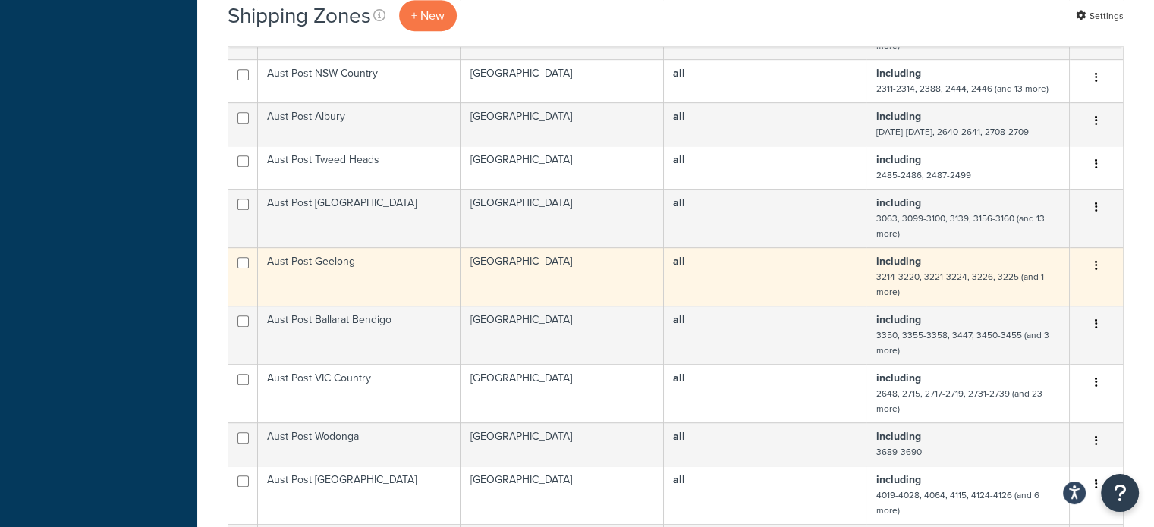
click at [424, 276] on td "Aust Post Geelong" at bounding box center [359, 276] width 203 height 58
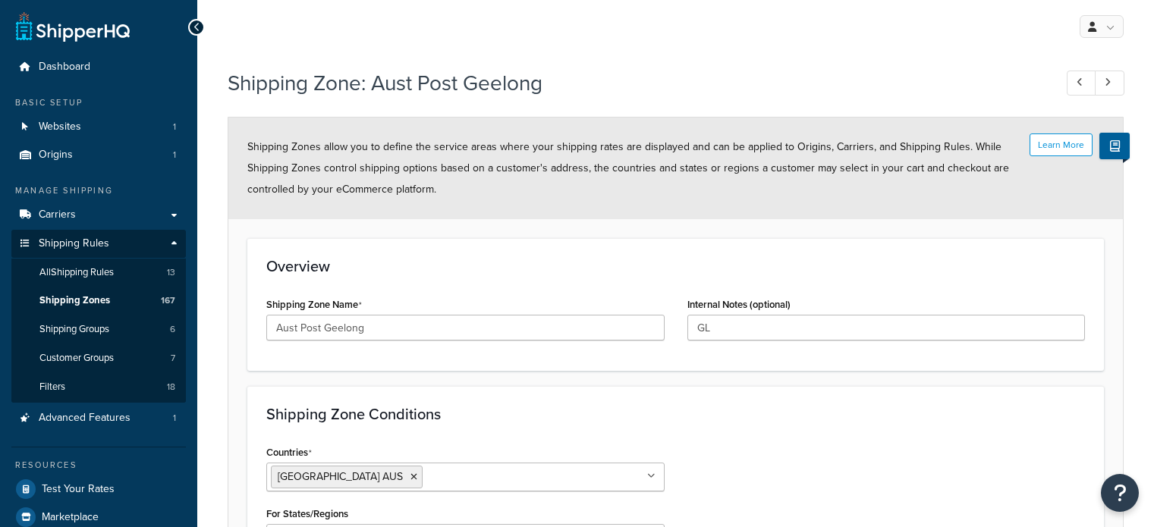
select select "including"
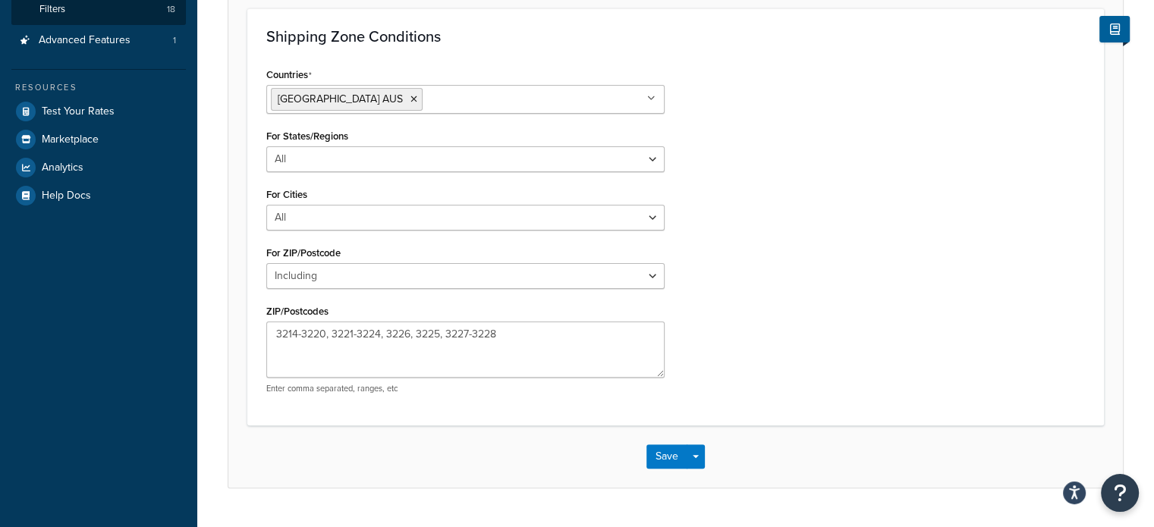
scroll to position [379, 0]
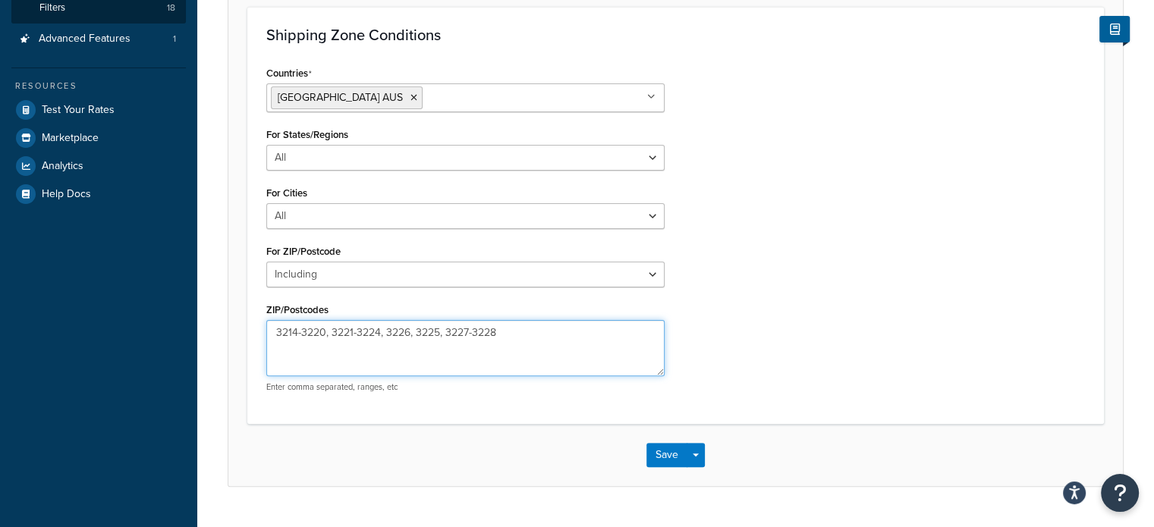
click at [279, 331] on textarea "3214-3220, 3221-3224, 3226, 3225, 3227-3228" at bounding box center [465, 348] width 398 height 56
click at [274, 333] on textarea "3214-3220, 3221-3224, 3226, 3225, 3227-3228" at bounding box center [465, 348] width 398 height 56
type textarea "3212-3213, 3214-3220, 3221-3224, 3226, 3225, 3227-3228"
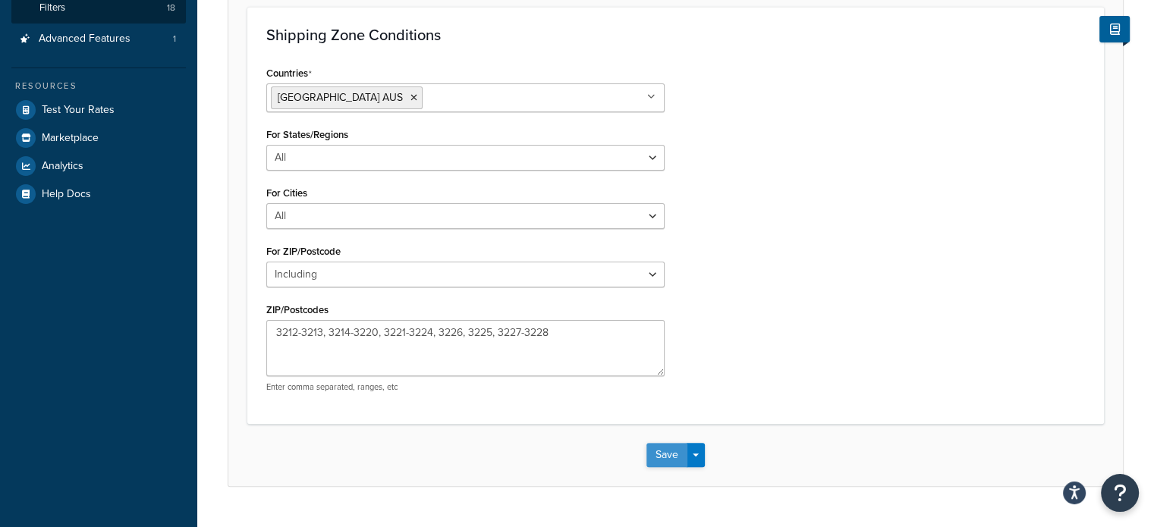
click at [671, 451] on button "Save" at bounding box center [666, 455] width 41 height 24
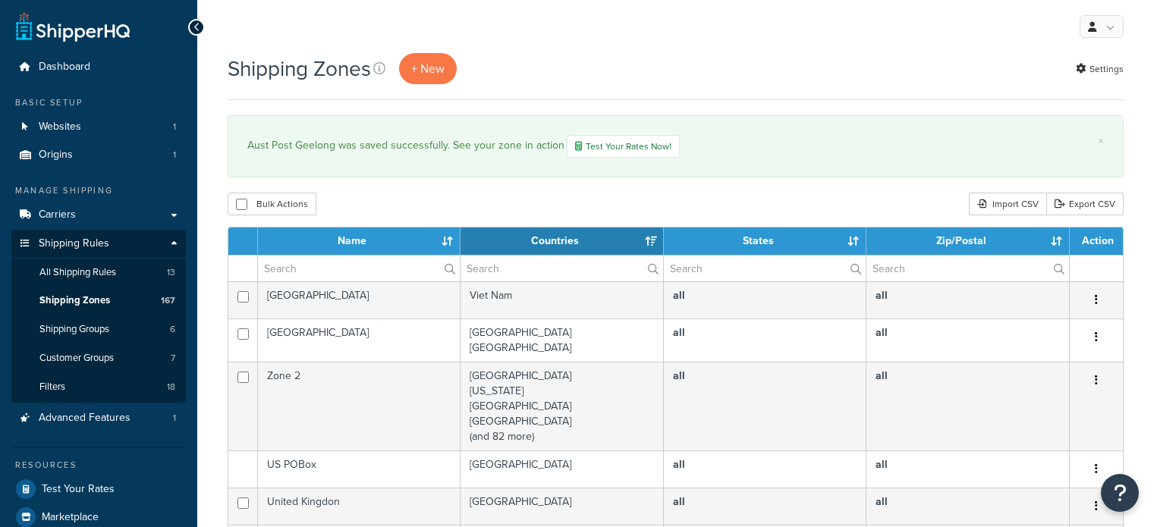
select select "15"
click at [293, 262] on input "text" at bounding box center [359, 269] width 202 height 26
type input "aust post"
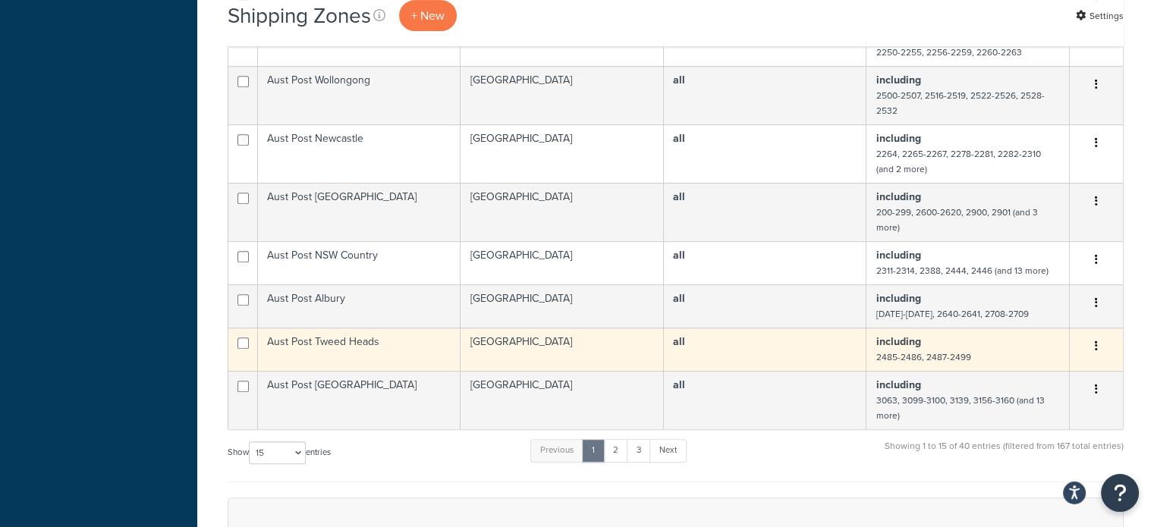
scroll to position [683, 0]
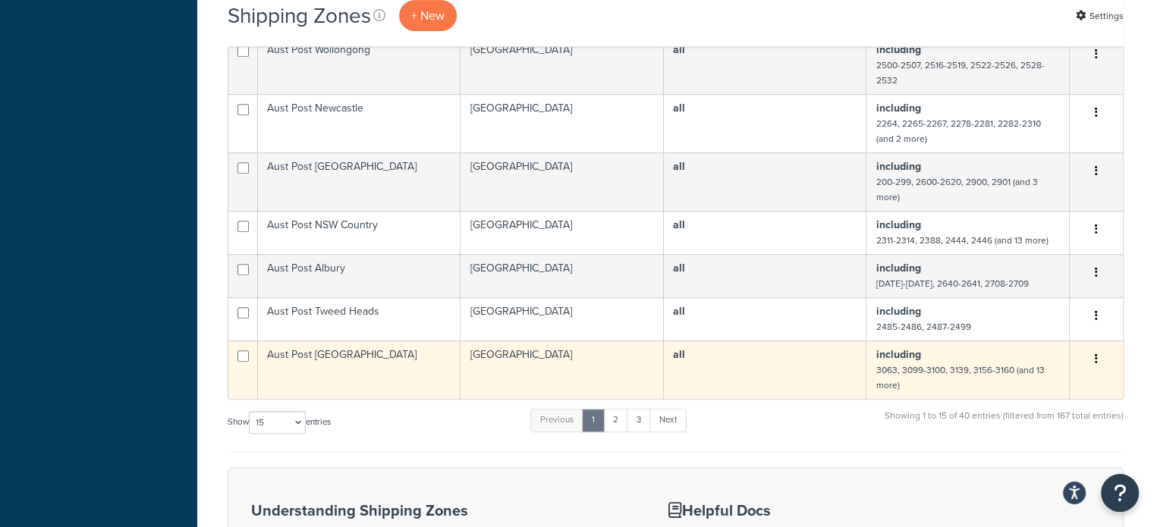
click at [389, 370] on td "Aust Post [GEOGRAPHIC_DATA]" at bounding box center [359, 370] width 203 height 58
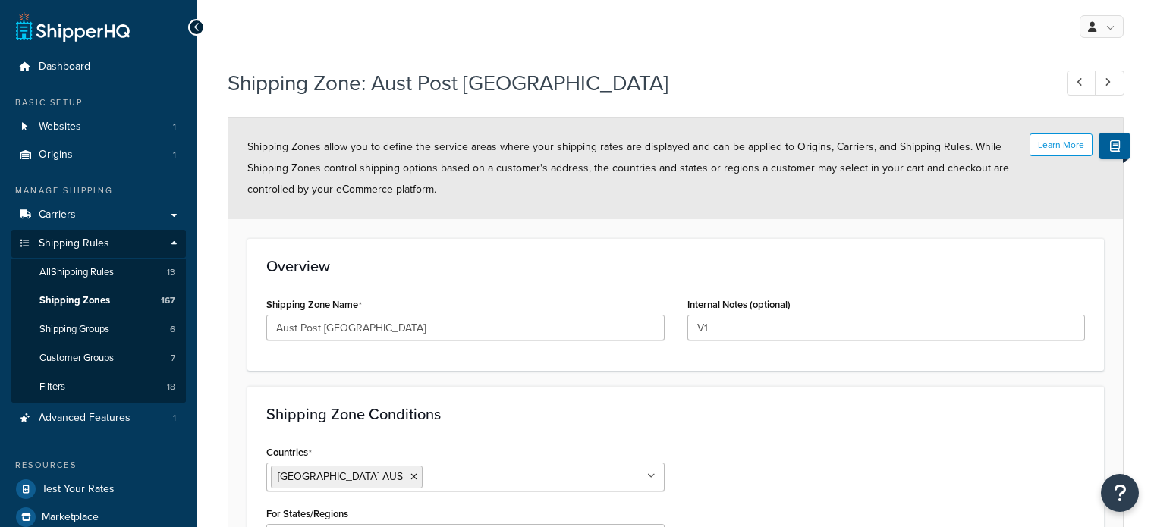
select select "including"
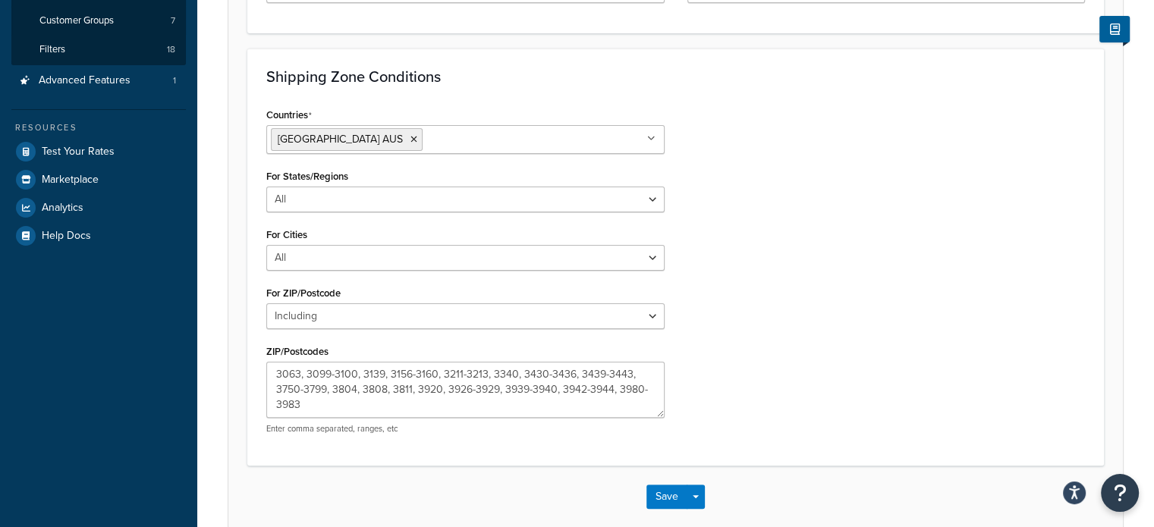
scroll to position [379, 0]
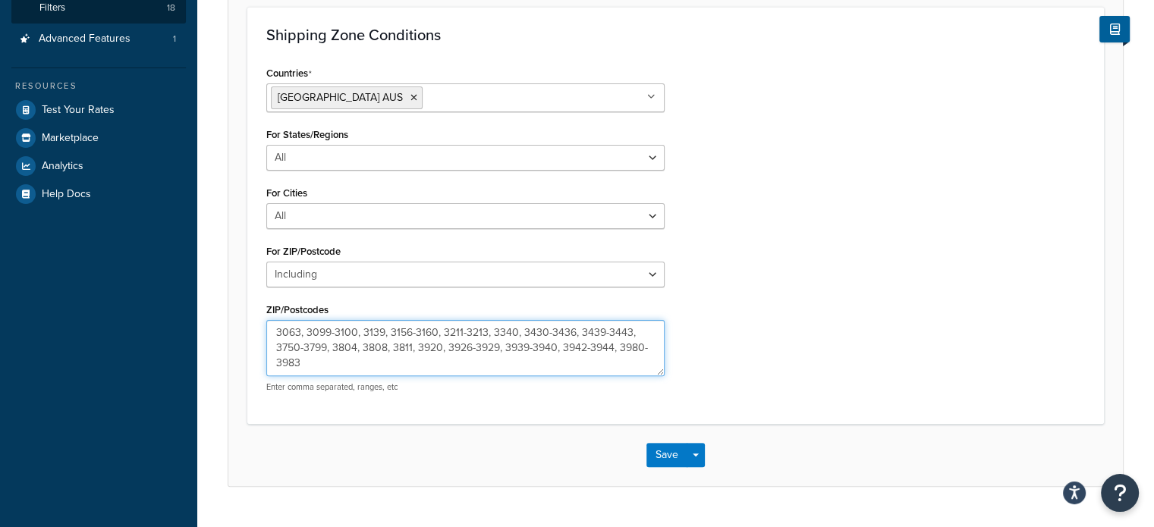
drag, startPoint x: 437, startPoint y: 333, endPoint x: 485, endPoint y: 332, distance: 48.6
click at [485, 332] on textarea "3063, 3099-3100, 3139, 3156-3160, 3211-3213, 3340, 3430-3436, 3439-3443, 3750-3…" at bounding box center [465, 348] width 398 height 56
type textarea "3063, 3099-3100, 3139, 3156-3160, 3340, 3430-3436, 3439-3443, 3750-3799, 3804, …"
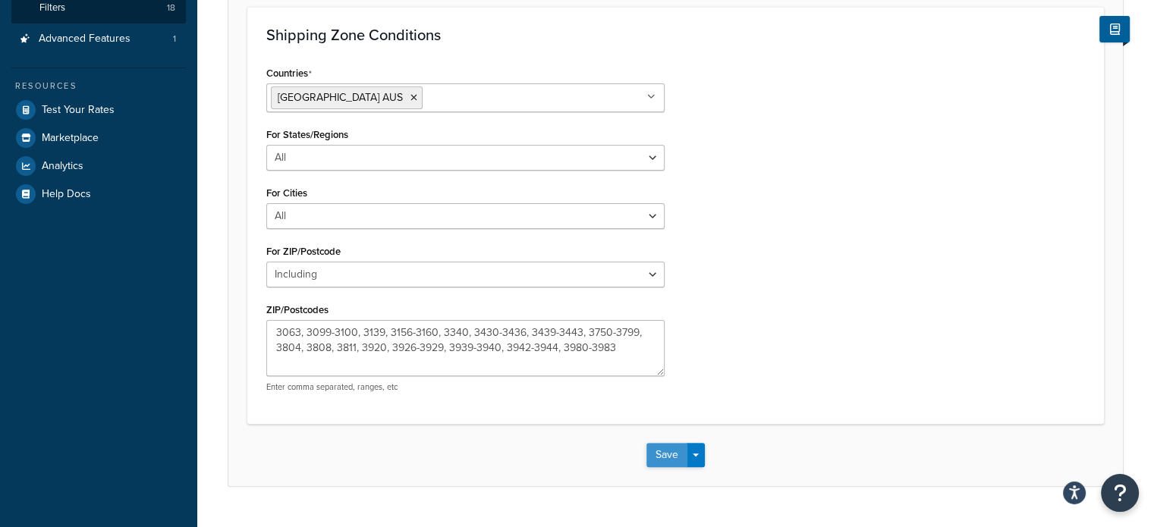
click at [658, 451] on button "Save" at bounding box center [666, 455] width 41 height 24
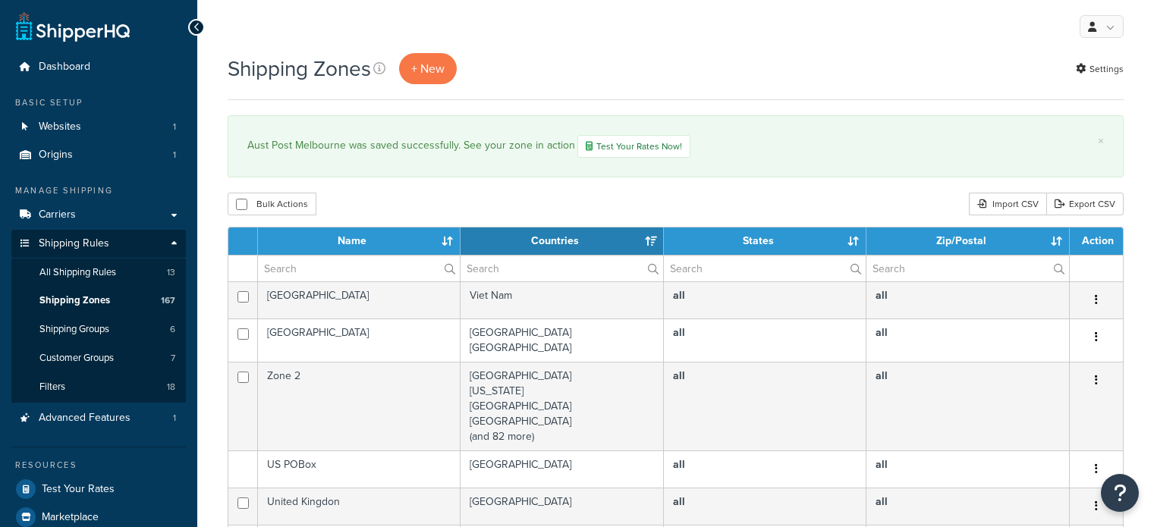
select select "15"
click at [337, 266] on input "text" at bounding box center [359, 269] width 202 height 26
type input "aust post"
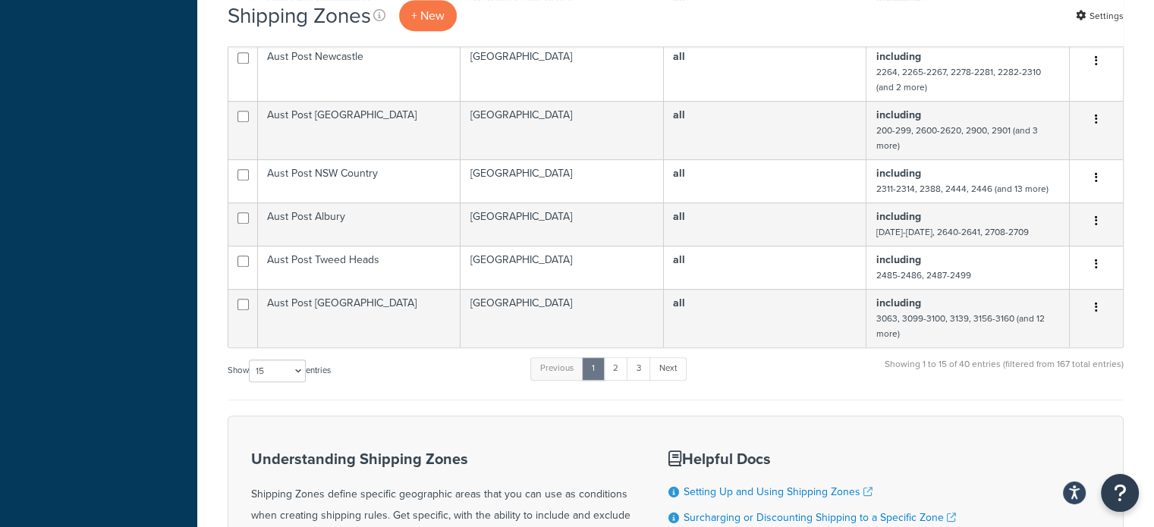
scroll to position [759, 0]
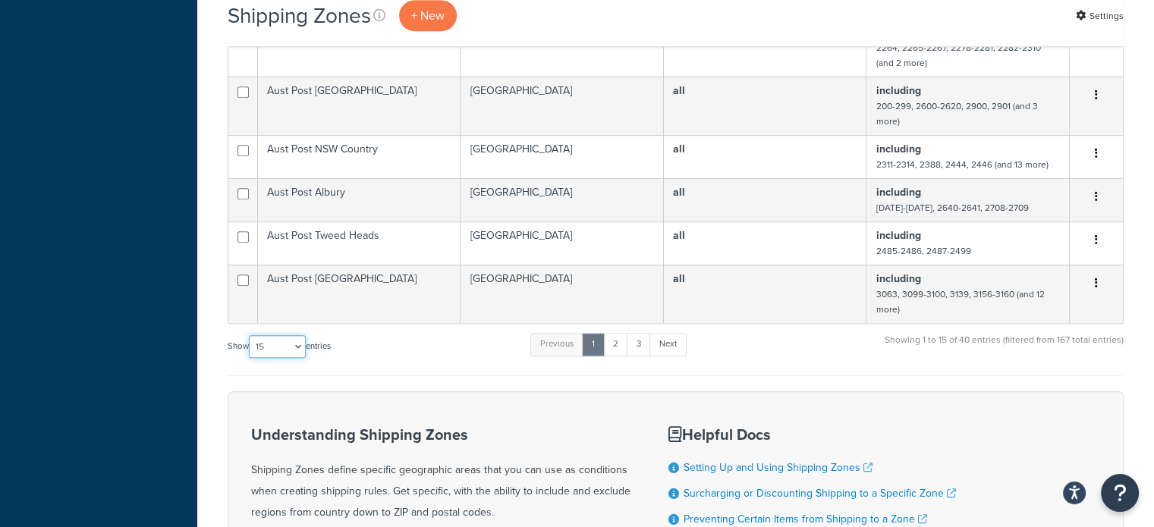
click at [278, 342] on select "10 15 25 50 100" at bounding box center [277, 346] width 57 height 23
select select "100"
click at [250, 358] on select "10 15 25 50 100" at bounding box center [277, 346] width 57 height 23
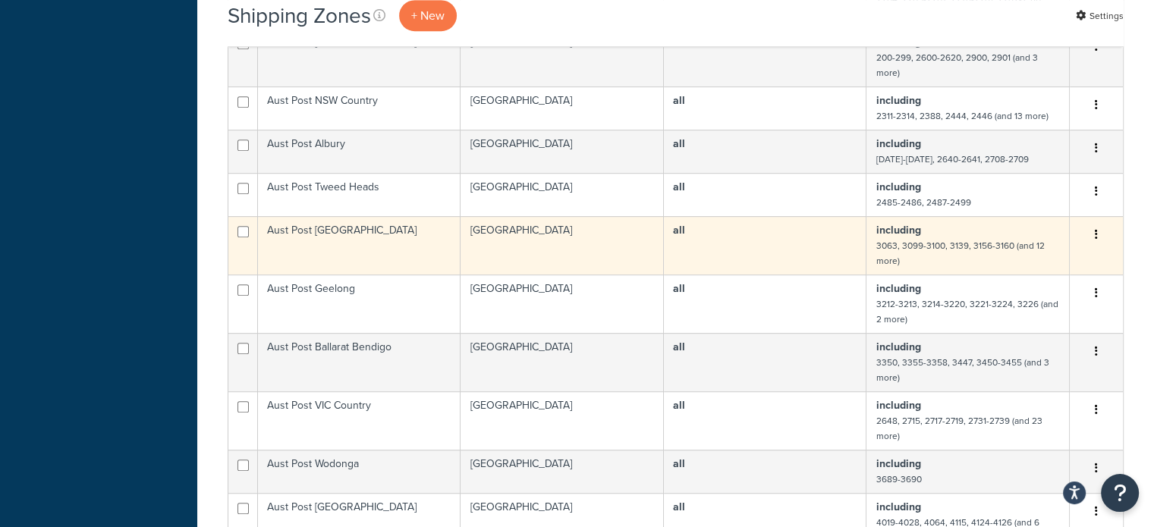
scroll to position [834, 0]
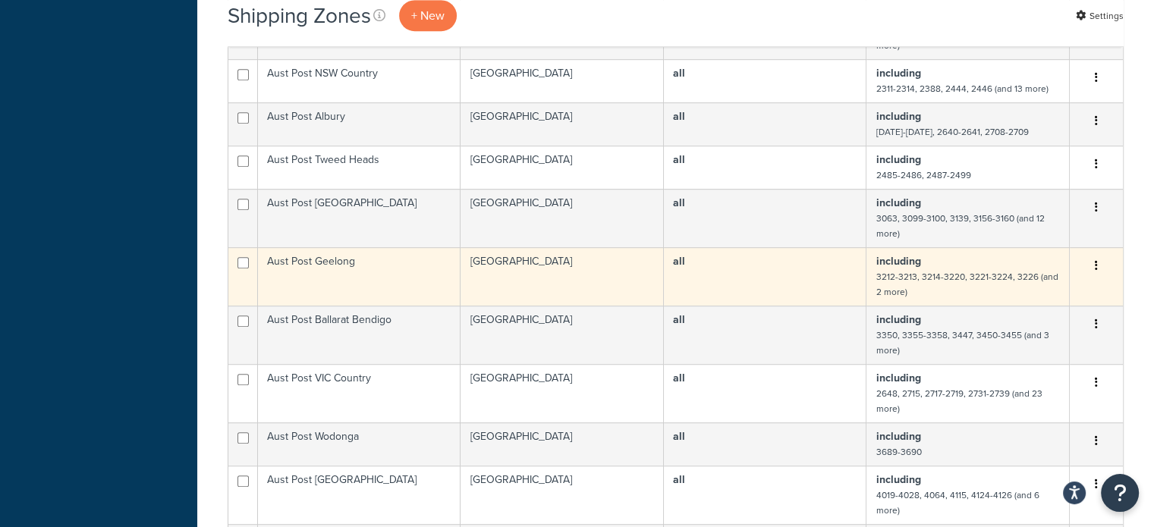
click at [400, 275] on td "Aust Post Geelong" at bounding box center [359, 276] width 203 height 58
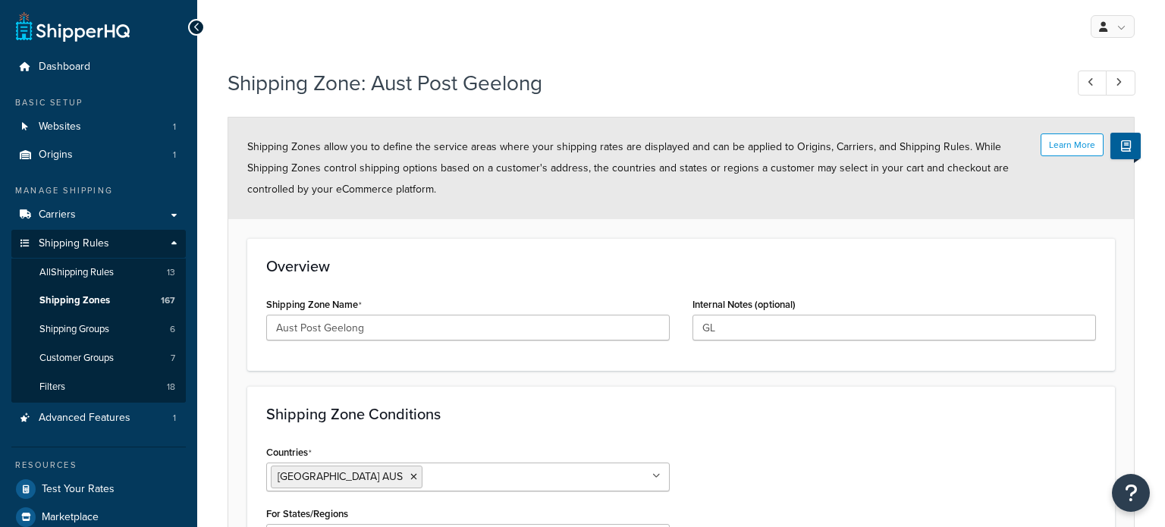
select select "including"
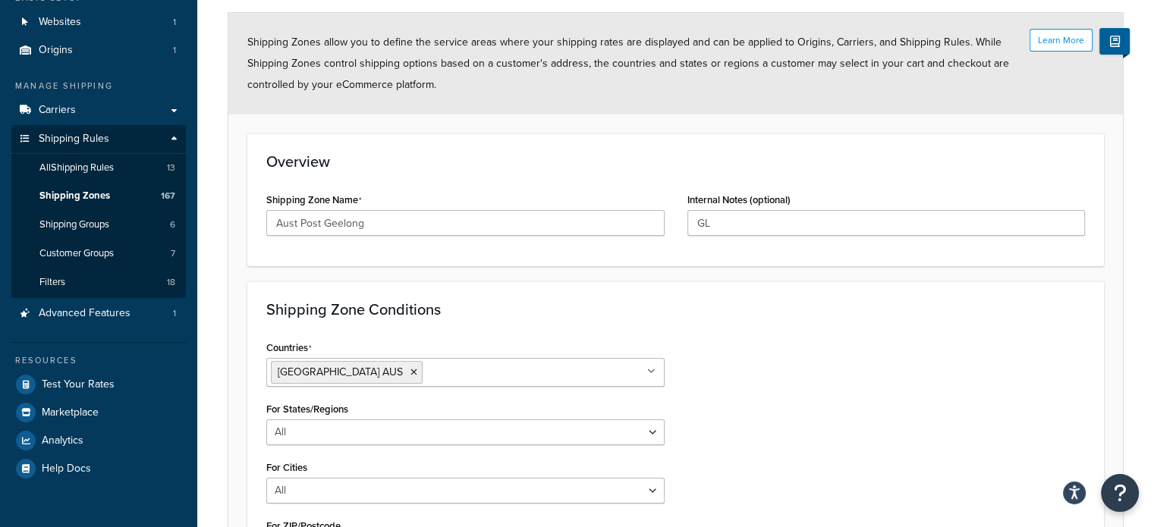
scroll to position [413, 0]
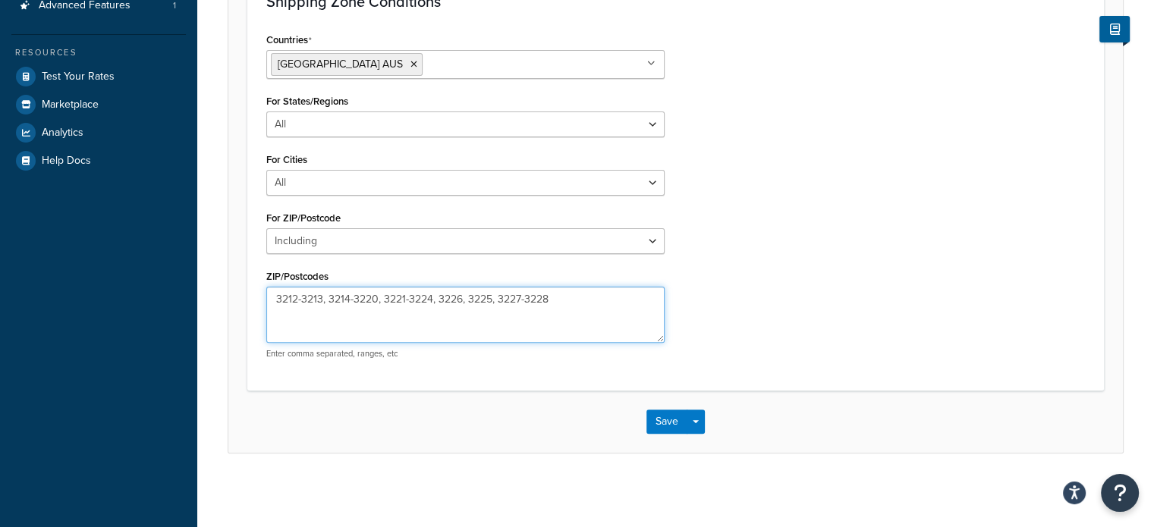
click at [296, 297] on textarea "3212-3213, 3214-3220, 3221-3224, 3226, 3225, 3227-3228" at bounding box center [465, 315] width 398 height 56
type textarea "3211-3213, 3214-3220, 3221-3224, 3226, 3225, 3227-3228"
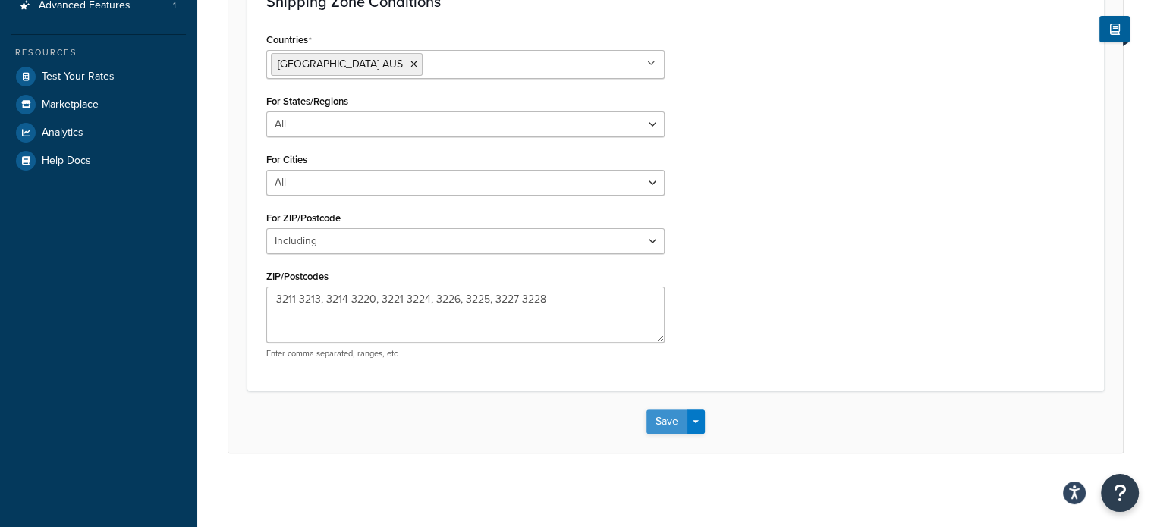
click at [656, 421] on button "Save" at bounding box center [666, 422] width 41 height 24
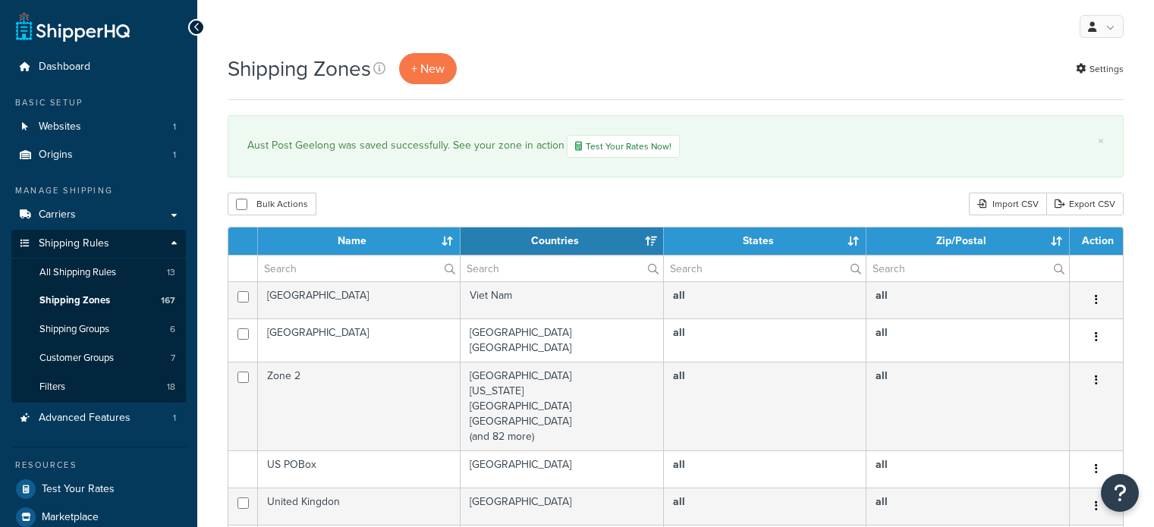
select select "15"
click at [331, 272] on input "text" at bounding box center [359, 269] width 202 height 26
type input "aust post"
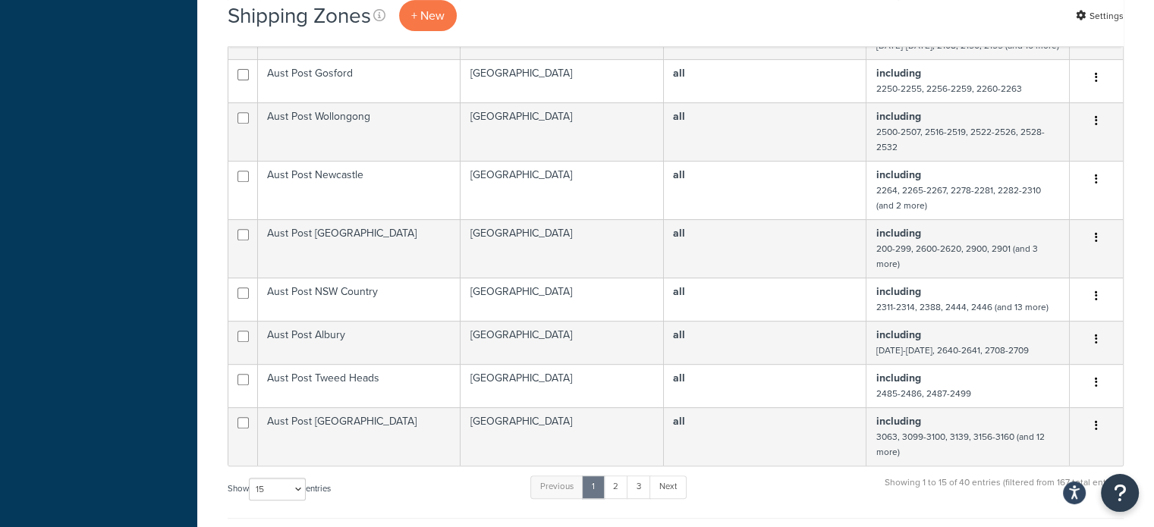
scroll to position [759, 0]
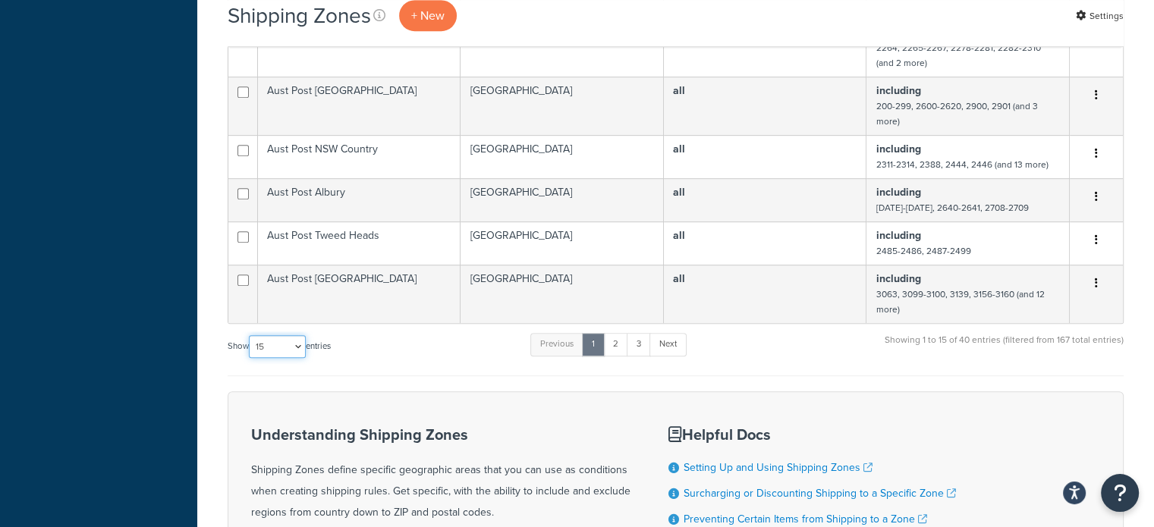
click at [278, 342] on select "10 15 25 50 100" at bounding box center [277, 346] width 57 height 23
select select "100"
click at [250, 358] on select "10 15 25 50 100" at bounding box center [277, 346] width 57 height 23
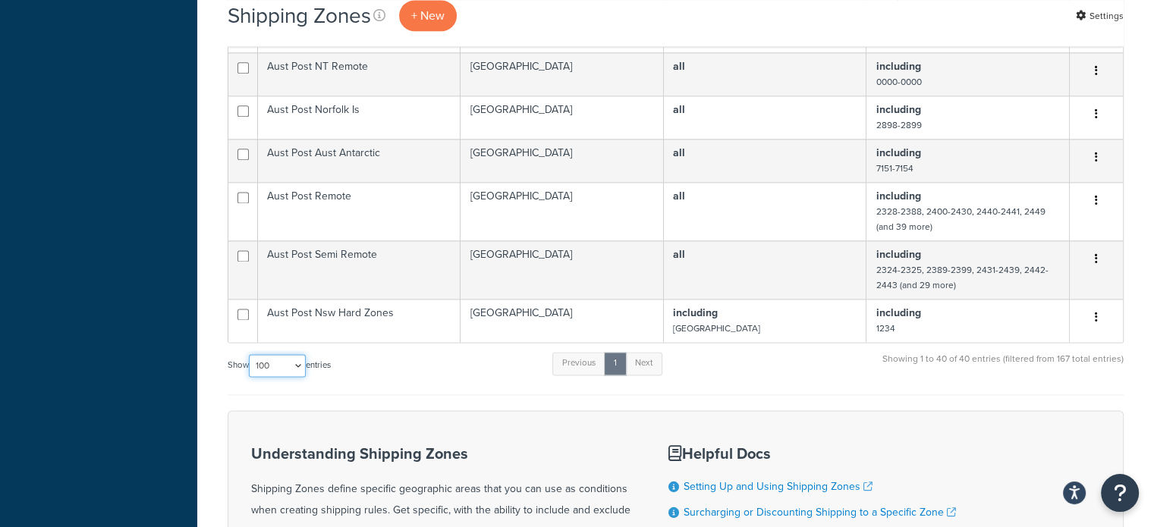
scroll to position [2048, 0]
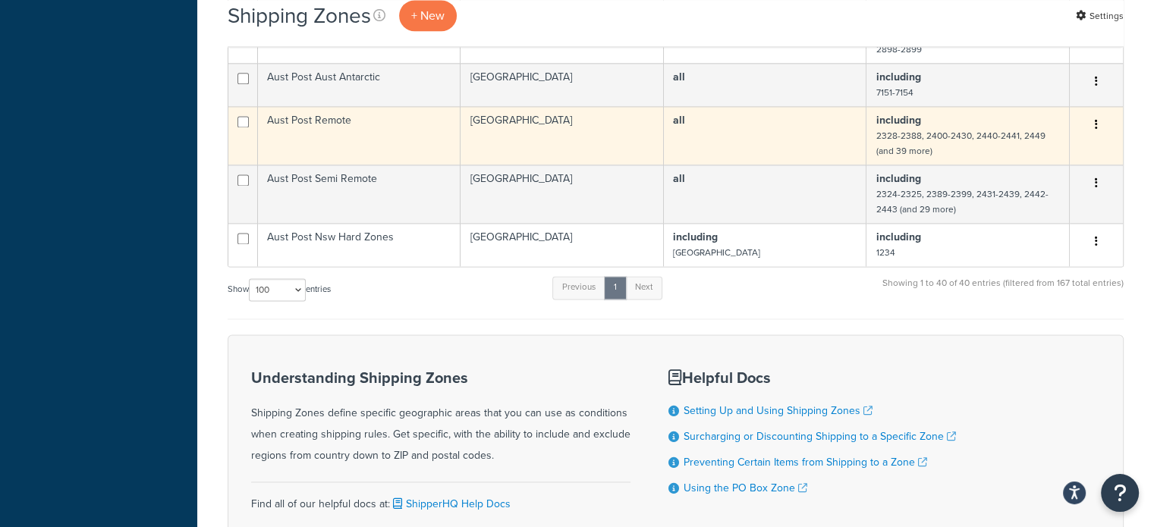
click at [347, 120] on td "Aust Post Remote" at bounding box center [359, 135] width 203 height 58
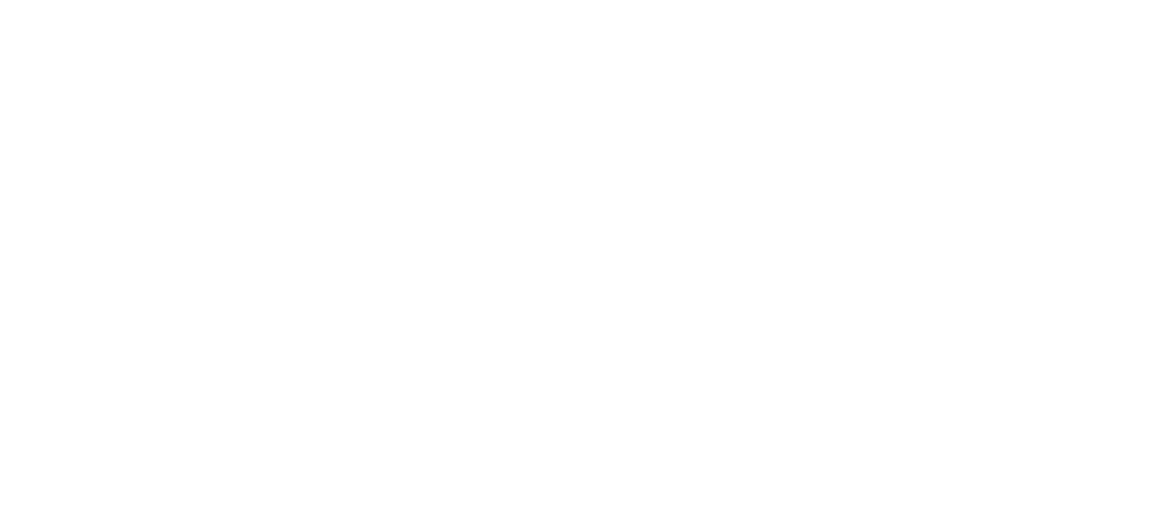
select select "including"
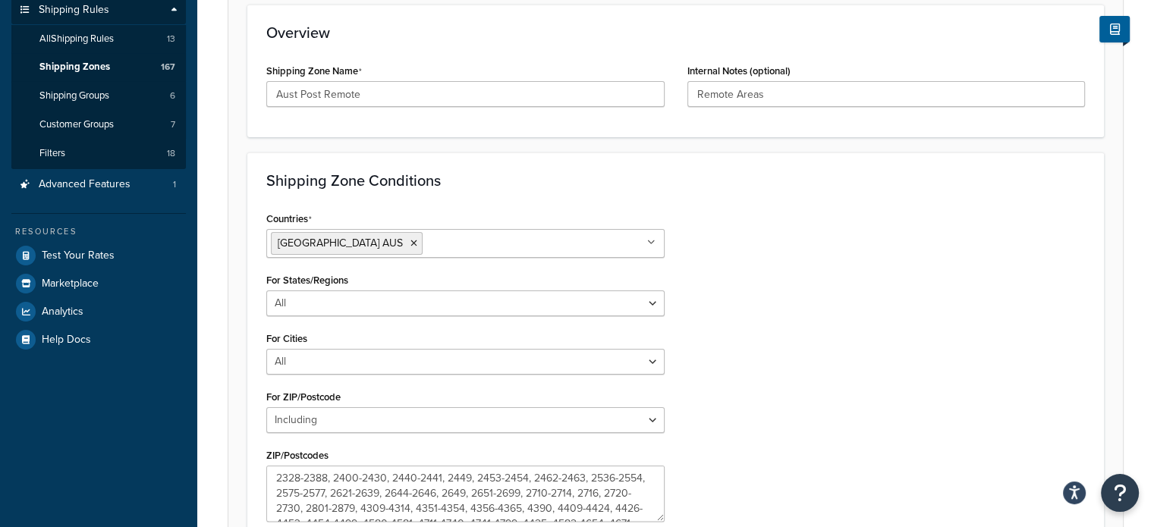
scroll to position [413, 0]
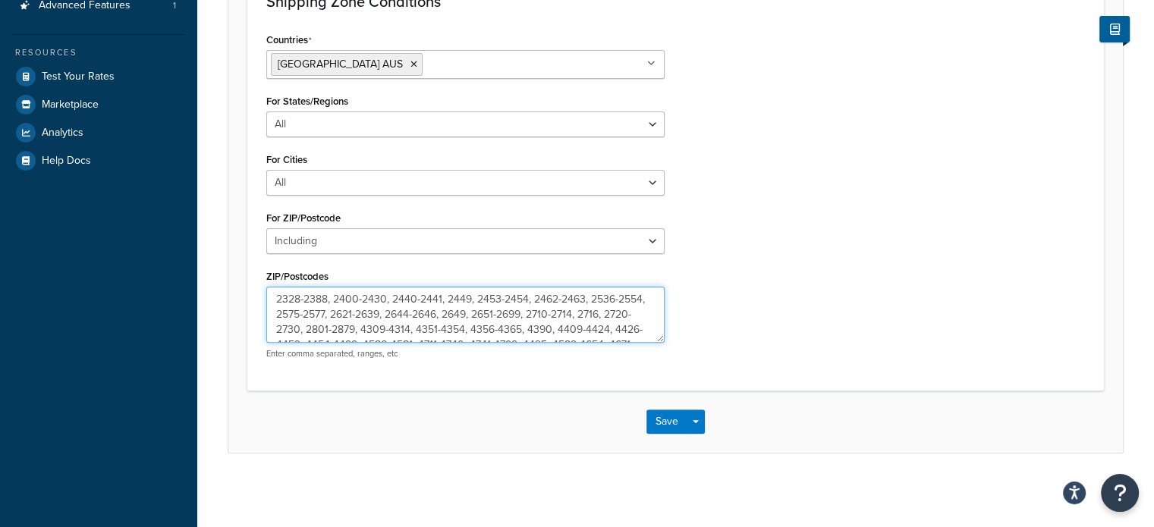
drag, startPoint x: 304, startPoint y: 316, endPoint x: 361, endPoint y: 318, distance: 56.9
click at [361, 318] on textarea "2328-2388, 2400-2430, 2440-2441, 2449, 2453-2454, 2462-2463, 2536-2554, 2575-25…" at bounding box center [465, 315] width 398 height 56
type textarea "2328-2388, 2400-2430, 2440-2441, 2449, 2453-2454, 2462-2463, 2536-2554, 2621-26…"
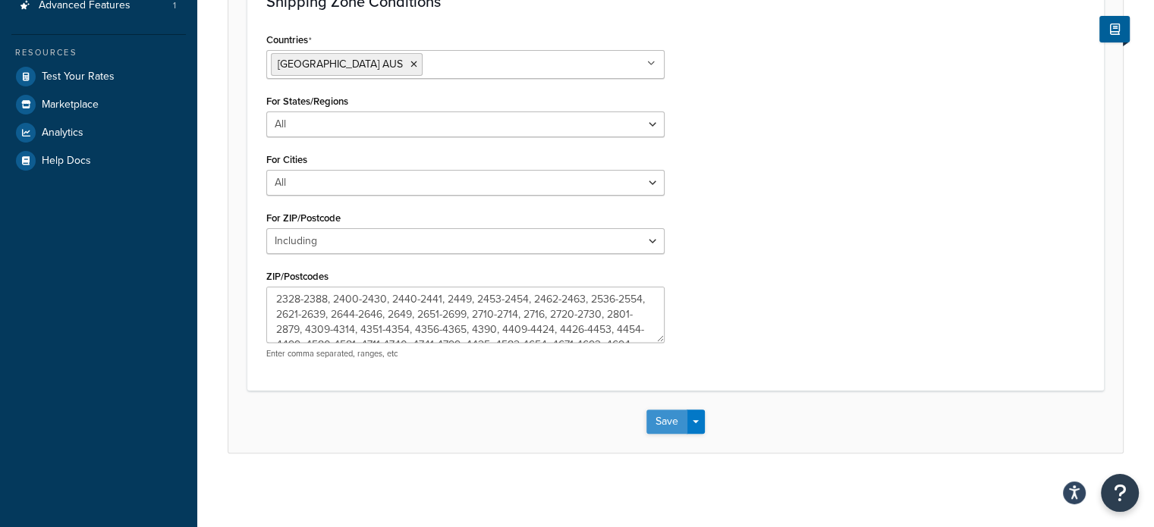
click at [662, 415] on button "Save" at bounding box center [666, 422] width 41 height 24
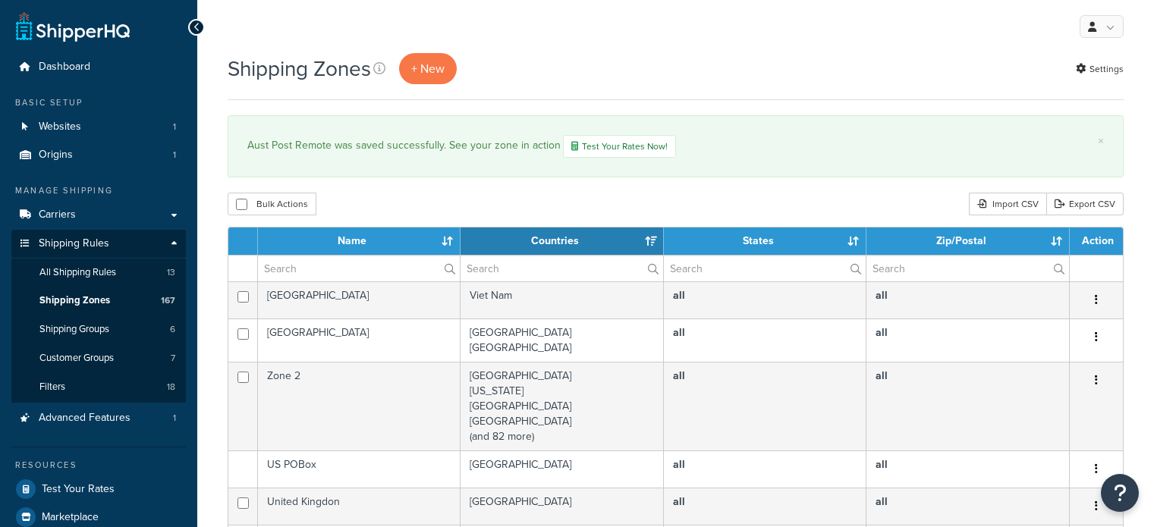
select select "15"
